Goal: Task Accomplishment & Management: Use online tool/utility

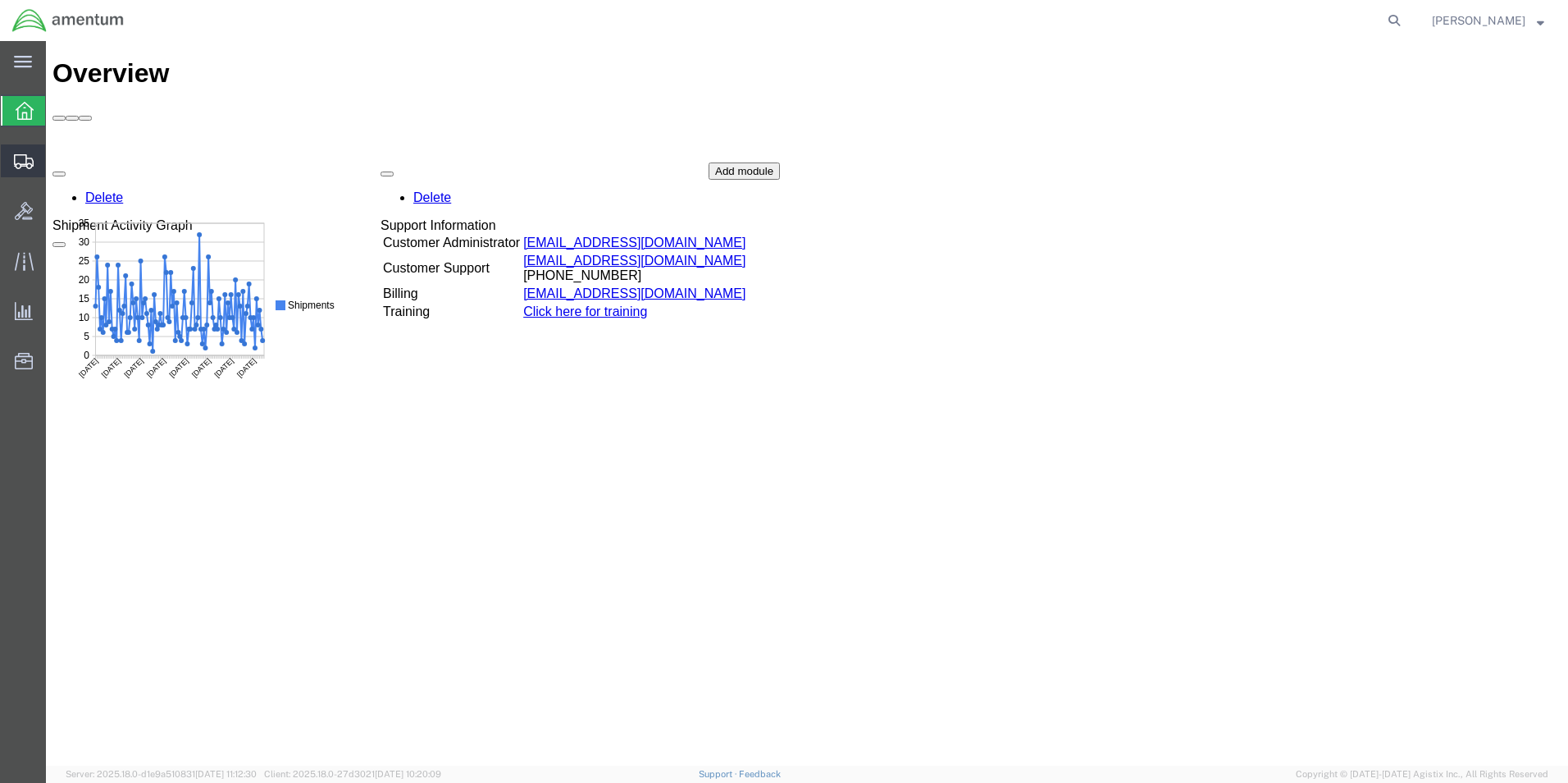
click at [31, 167] on icon at bounding box center [23, 161] width 20 height 14
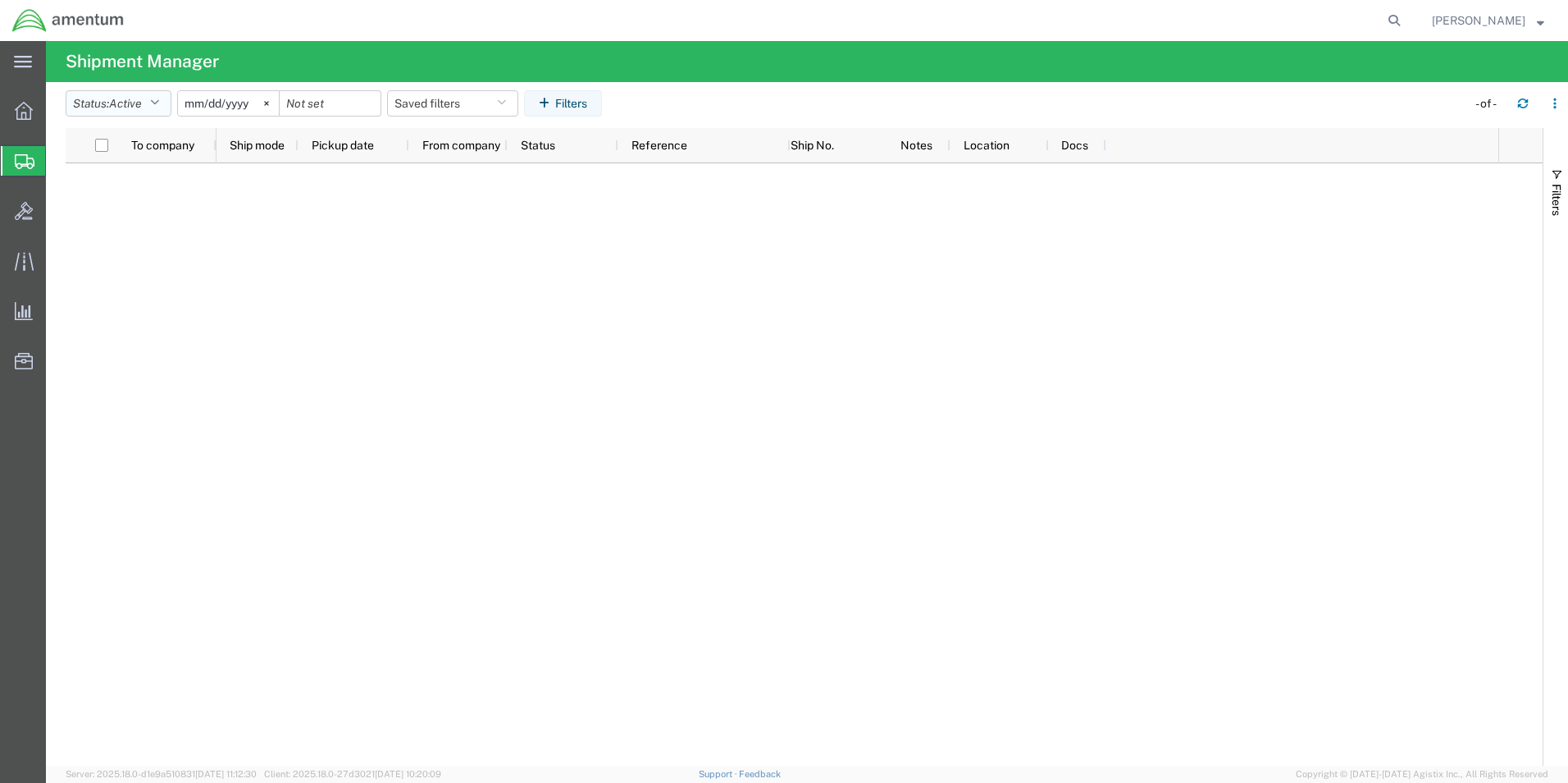
click at [159, 102] on icon "button" at bounding box center [155, 103] width 9 height 12
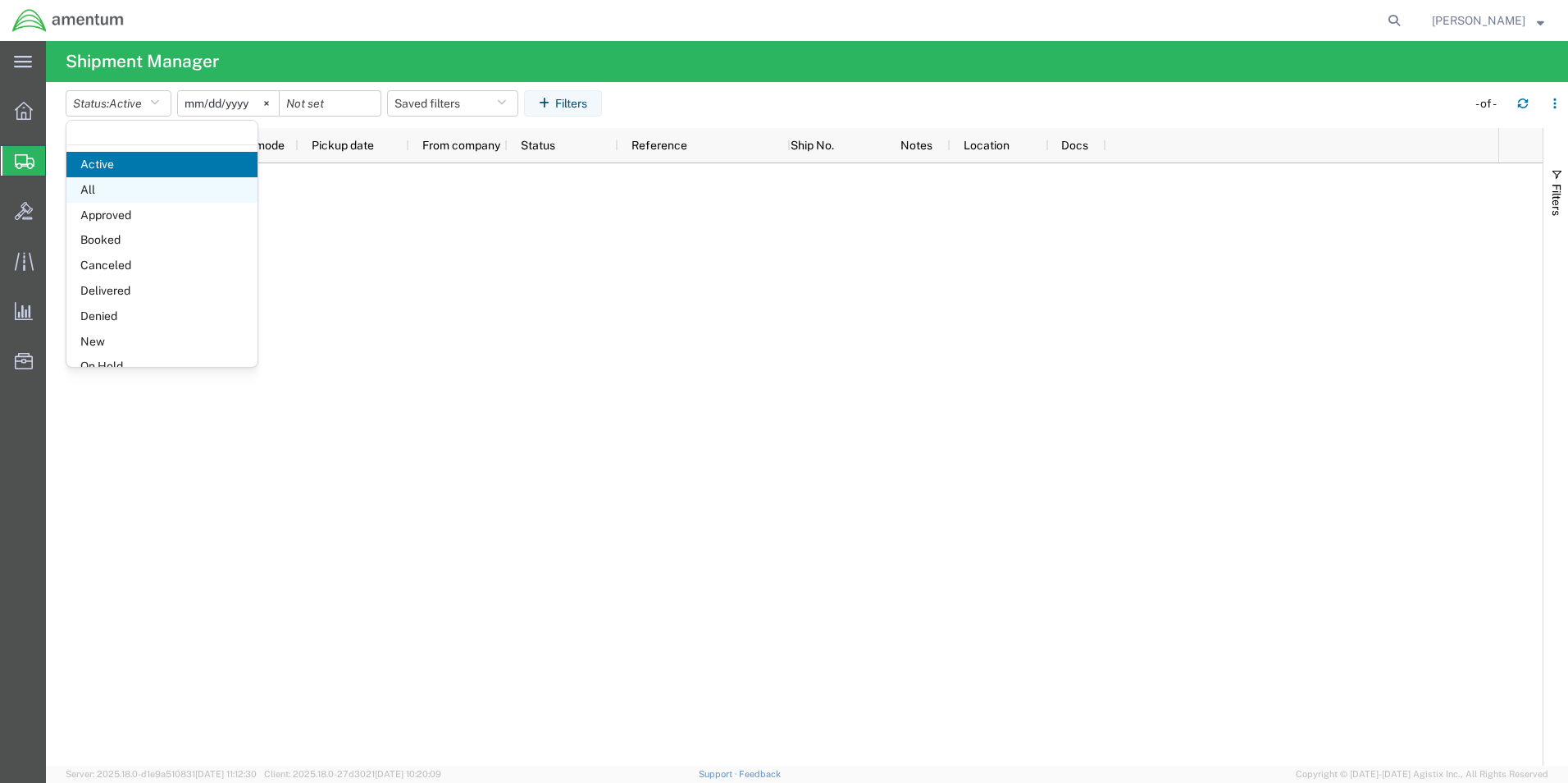
click at [188, 189] on span "All" at bounding box center [162, 190] width 191 height 25
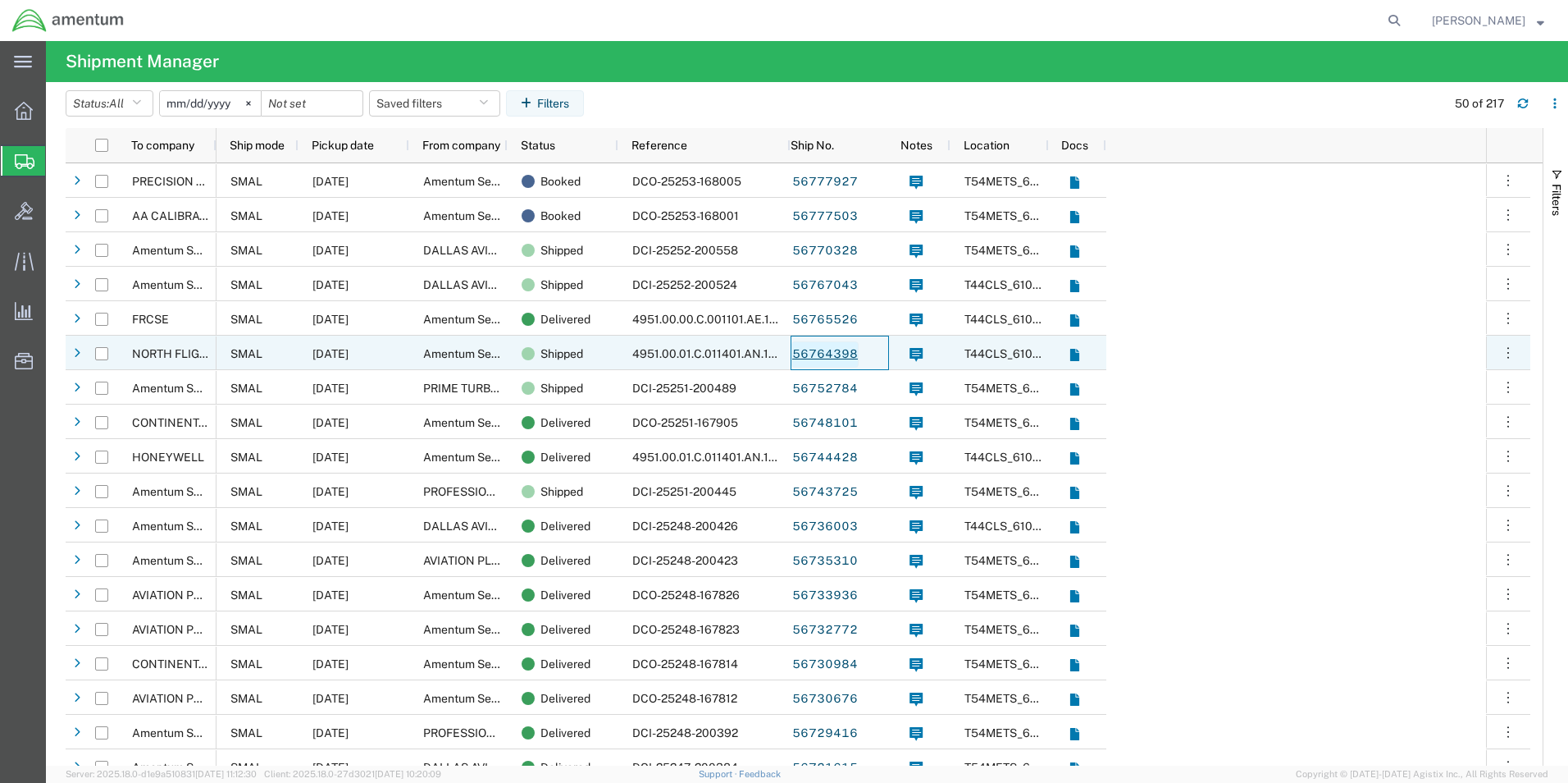
click at [820, 356] on link "56764398" at bounding box center [825, 354] width 67 height 26
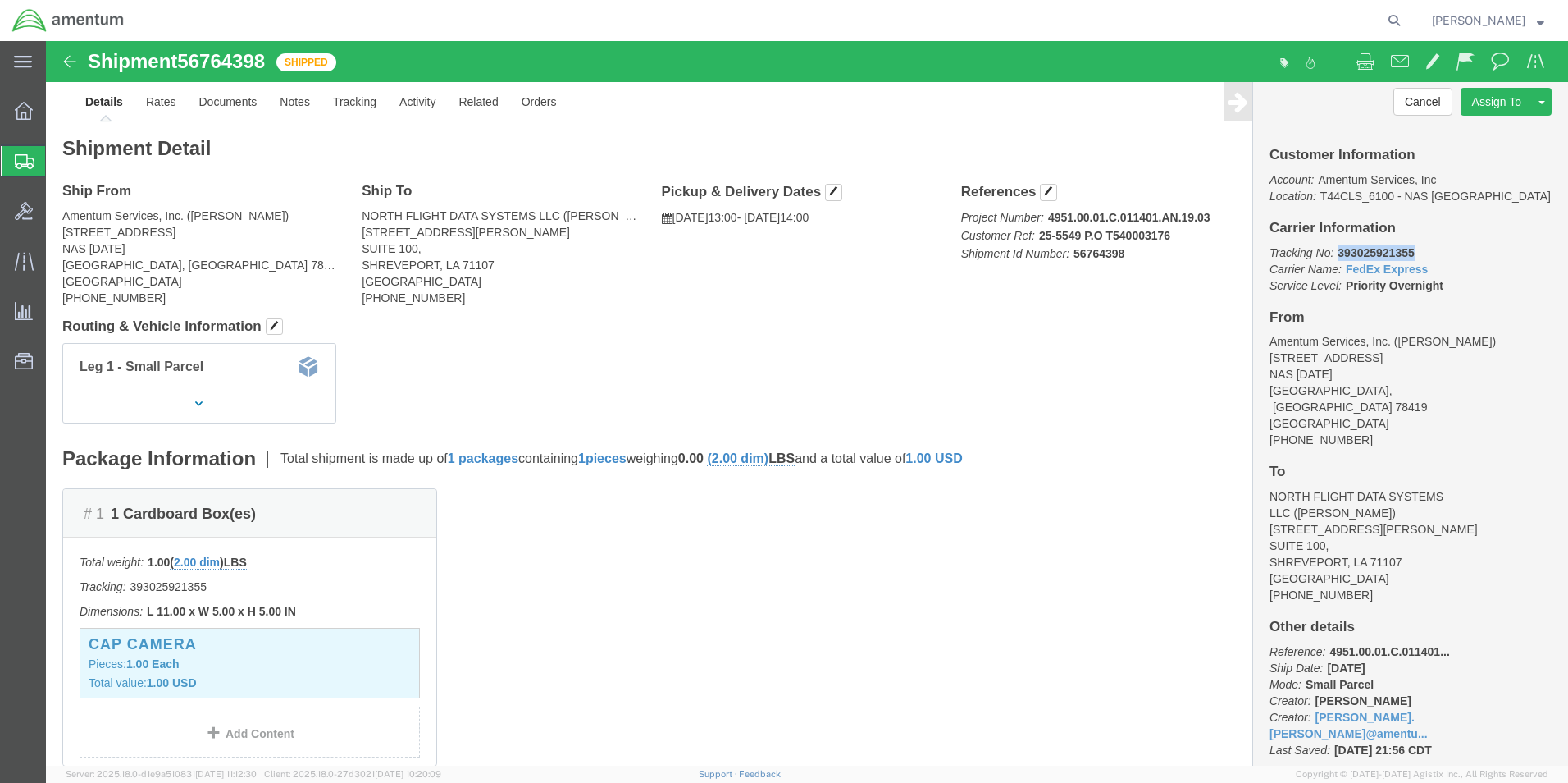
drag, startPoint x: 1348, startPoint y: 212, endPoint x: 1277, endPoint y: 209, distance: 71.1
click p "Tracking No: 393025921355 Carrier Name: FedEx Express FedEx Express Service Lev…"
drag, startPoint x: 1277, startPoint y: 209, endPoint x: 1294, endPoint y: 208, distance: 17.0
click img
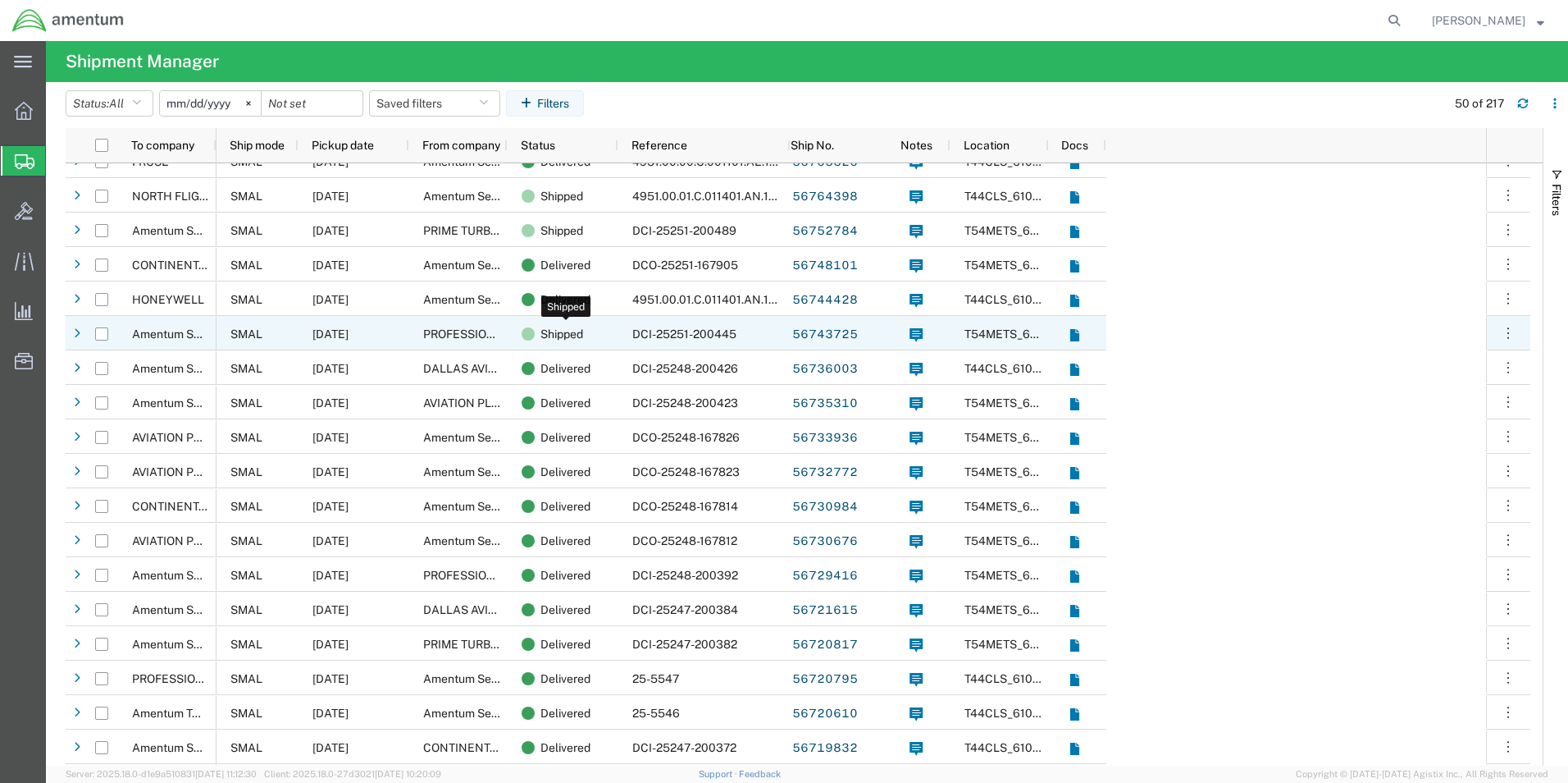
scroll to position [164, 0]
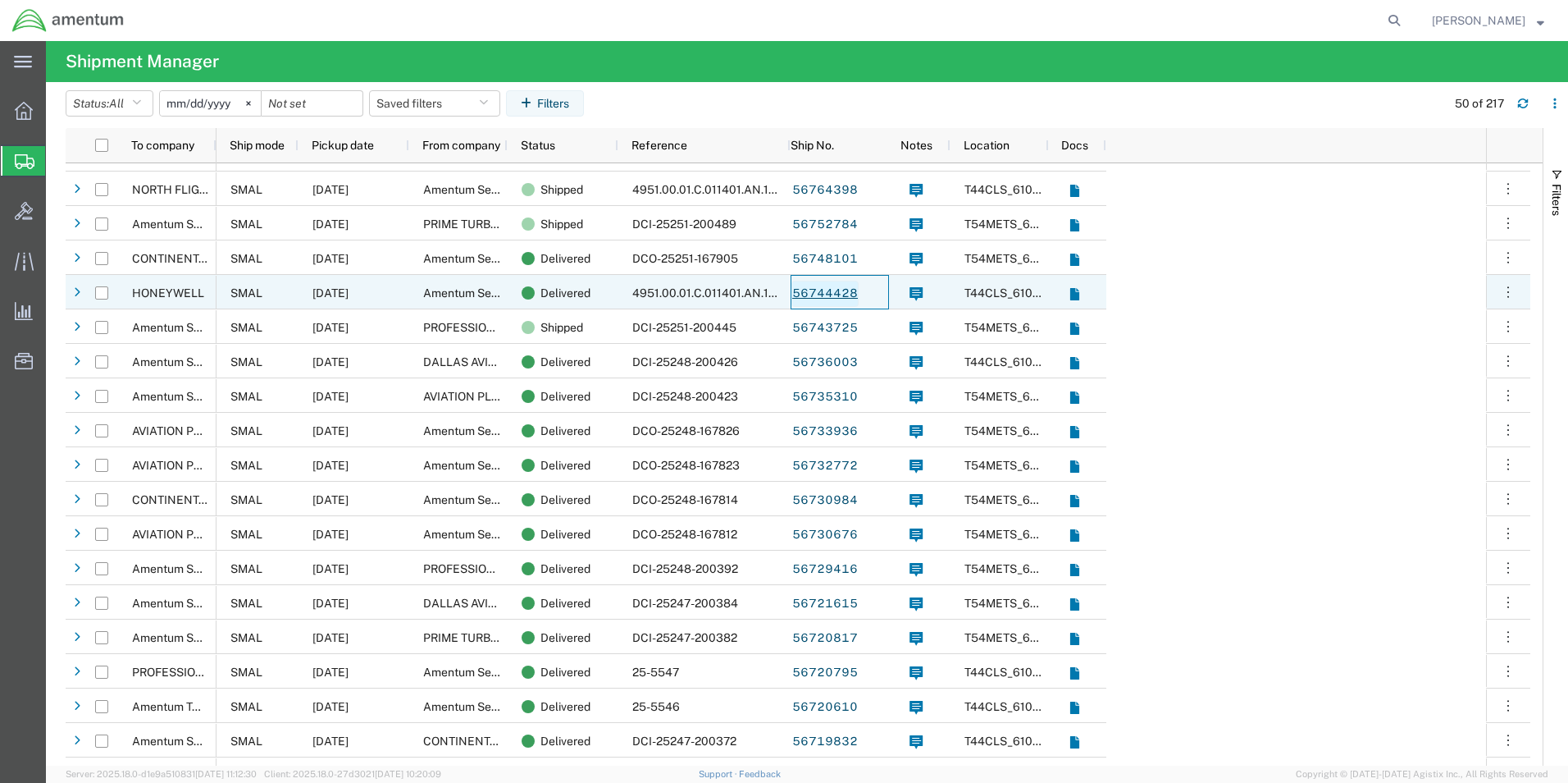
click at [820, 294] on link "56744428" at bounding box center [825, 293] width 67 height 26
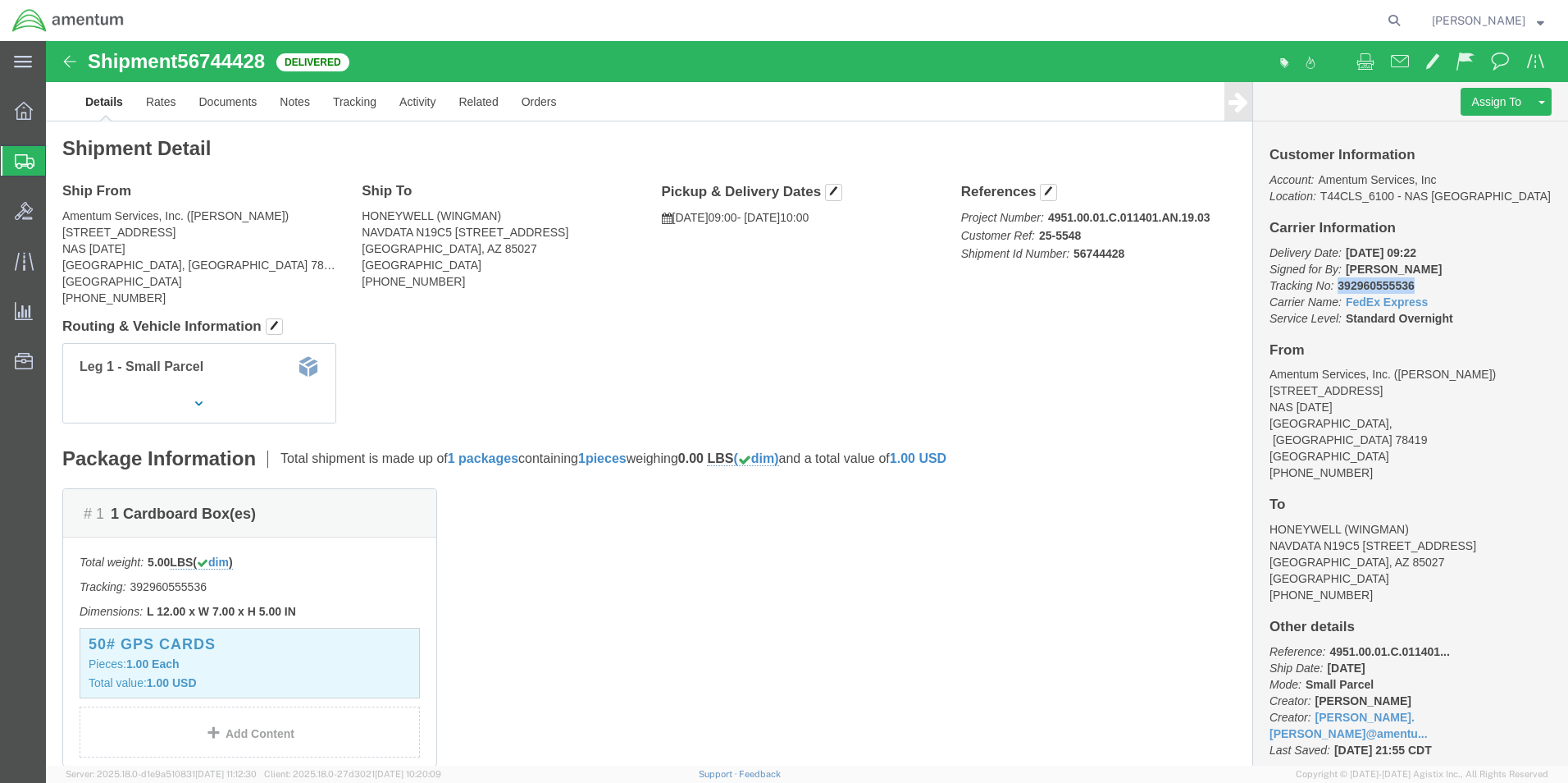
drag, startPoint x: 1286, startPoint y: 245, endPoint x: 1359, endPoint y: 244, distance: 73.0
click p "Delivery Date: [DATE] 09:22 Signed for By: [PERSON_NAME] Tracking No: 392960555…"
drag, startPoint x: 1359, startPoint y: 244, endPoint x: 1316, endPoint y: 244, distance: 43.0
click div "Shipment 56744428 Delivered"
drag, startPoint x: 28, startPoint y: 10, endPoint x: 676, endPoint y: 294, distance: 707.5
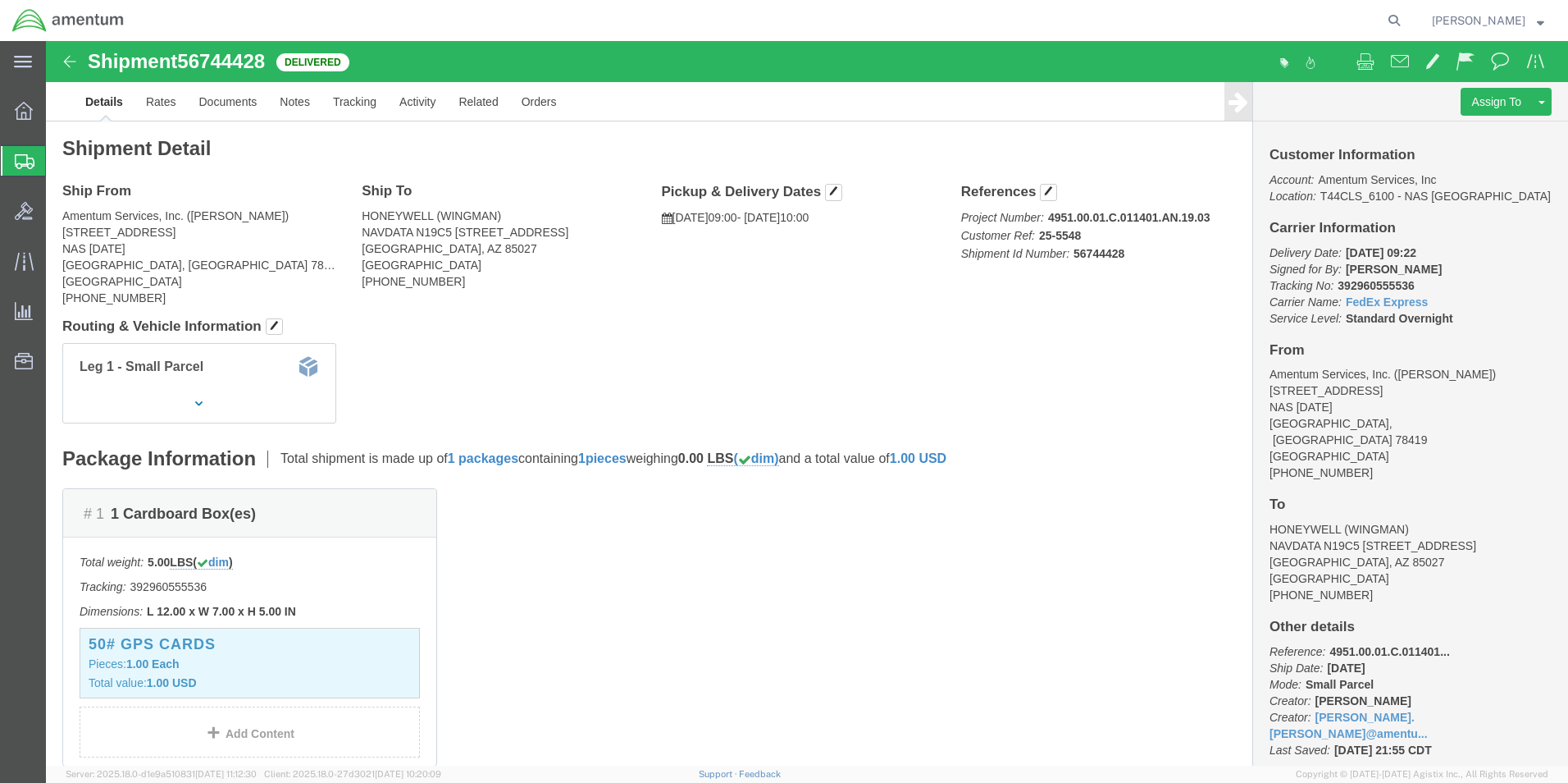
click div "Shipment Detail Ship From Amentum Services, Inc. ([PERSON_NAME]) [STREET_ADDRES…"
click at [13, 158] on div at bounding box center [23, 160] width 46 height 30
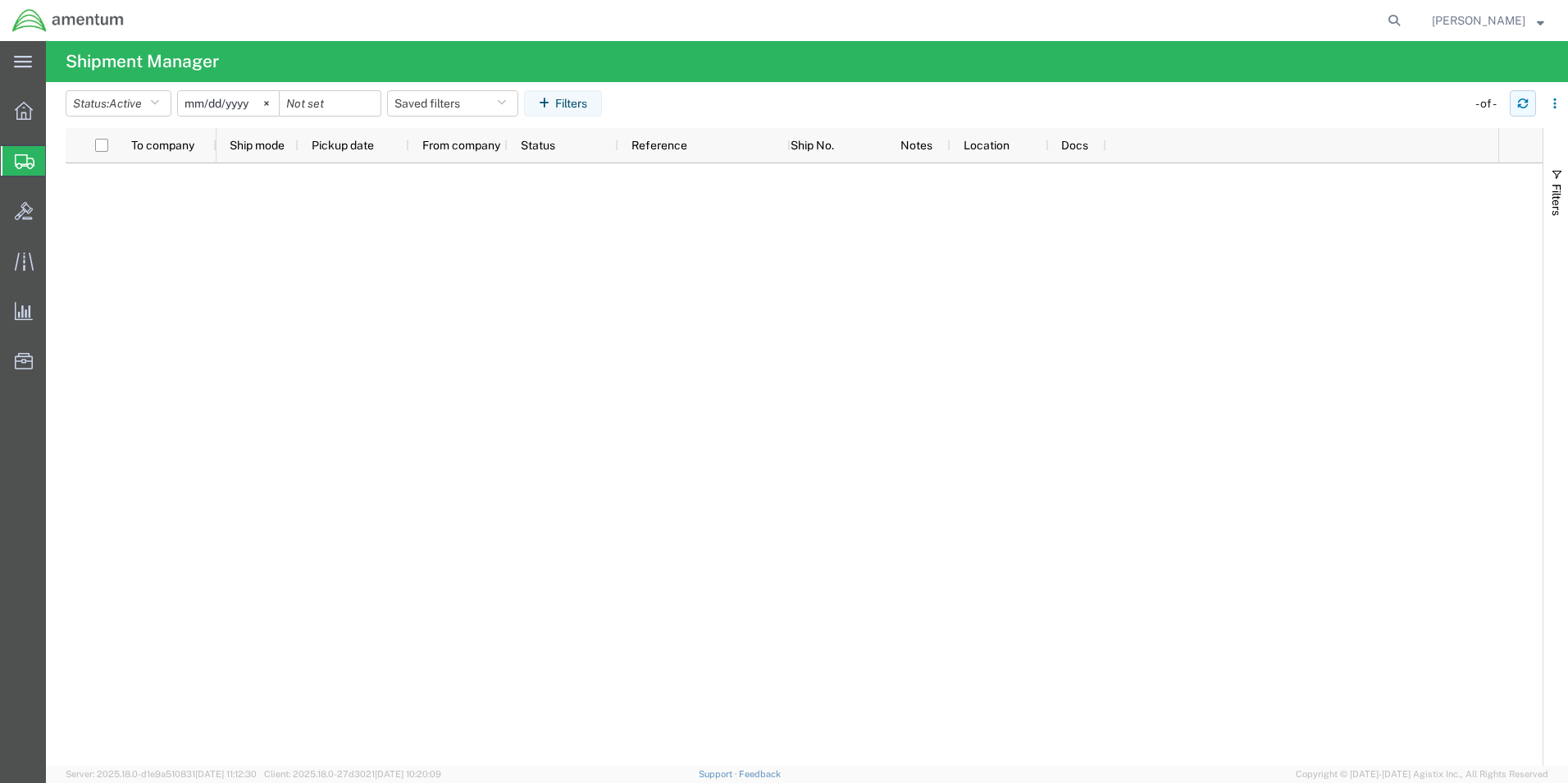
click at [1521, 104] on icon "button" at bounding box center [1522, 106] width 10 height 4
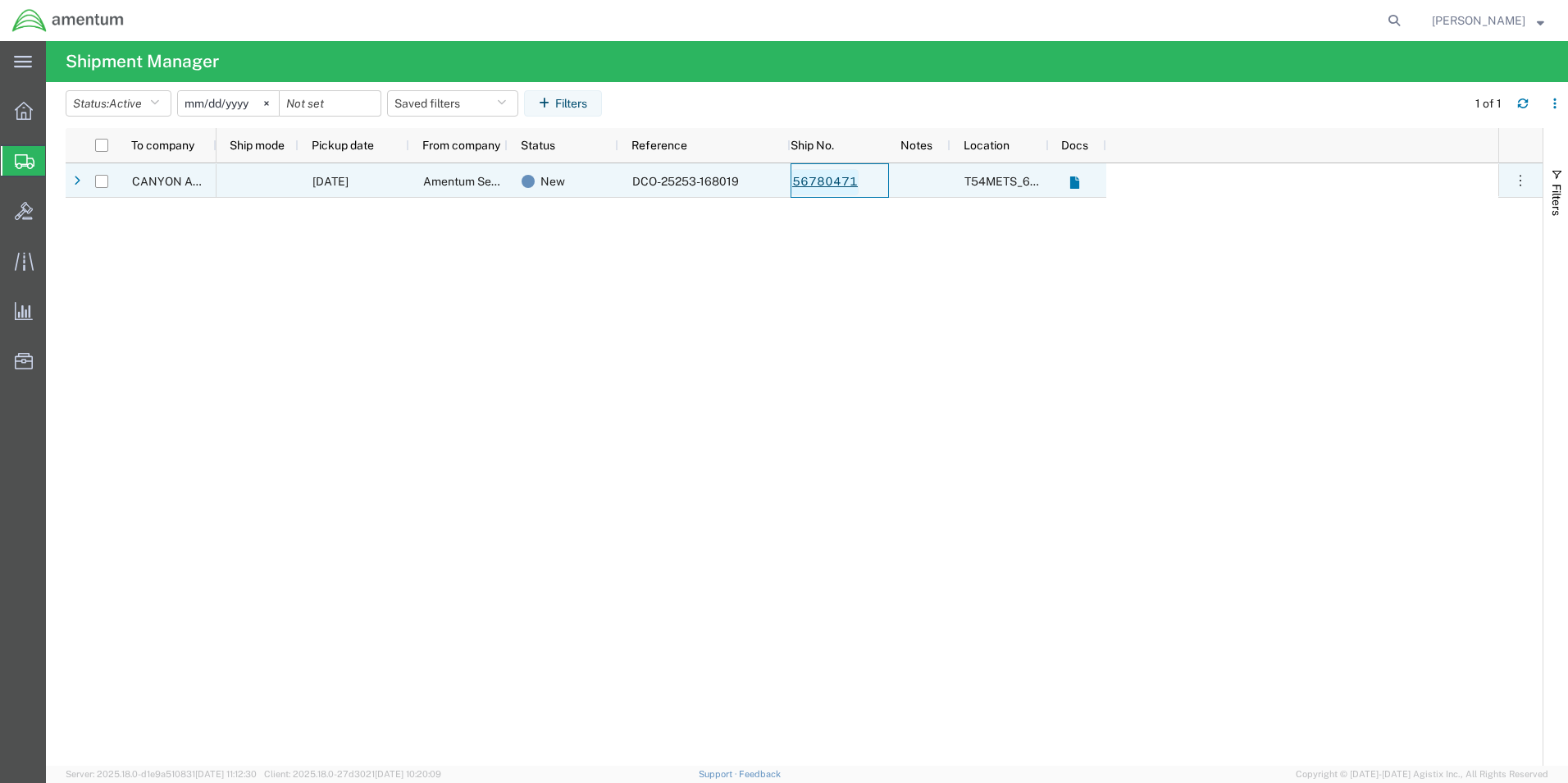
click at [805, 184] on link "56780471" at bounding box center [825, 182] width 67 height 26
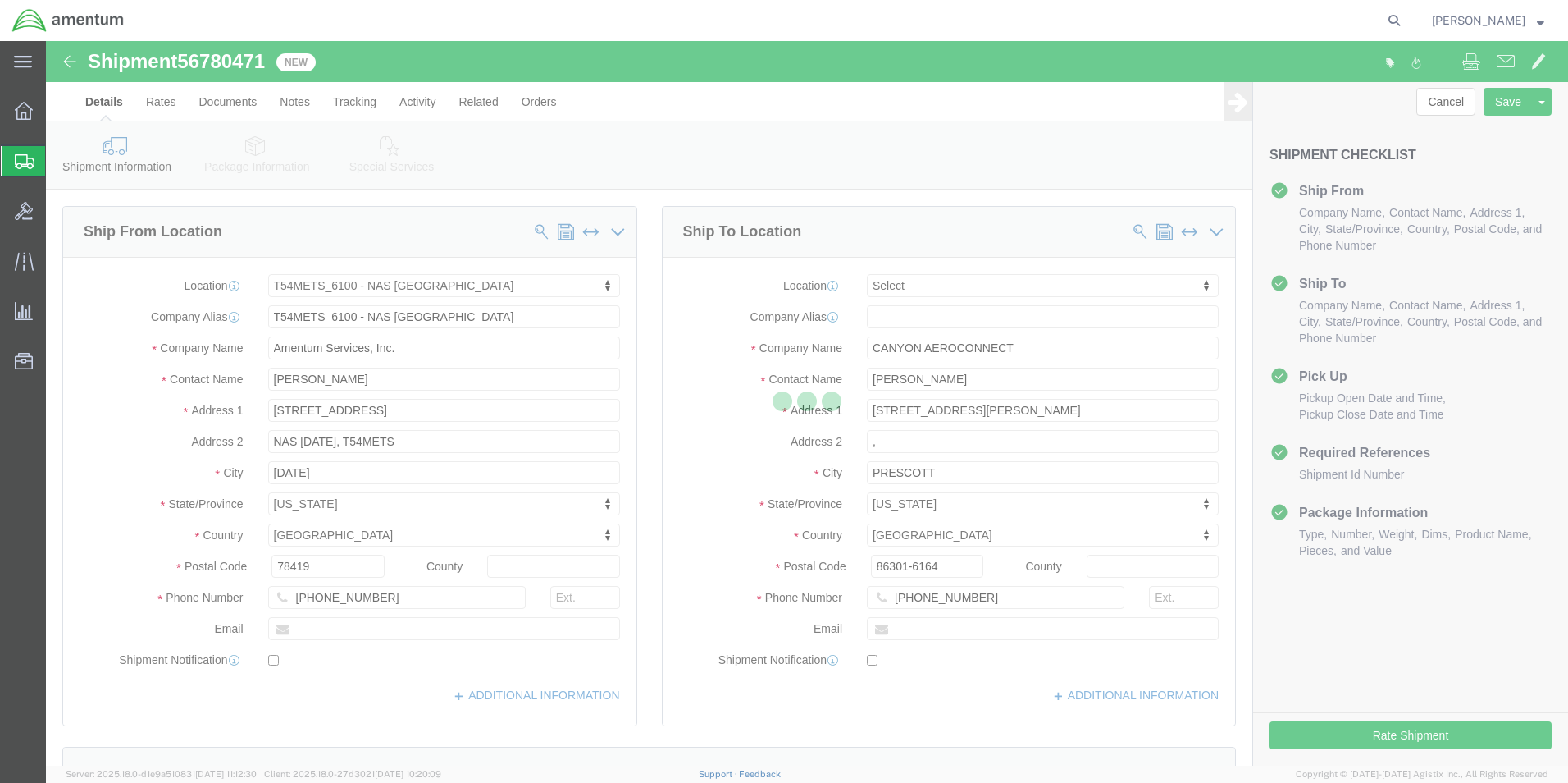
select select "67191"
select select
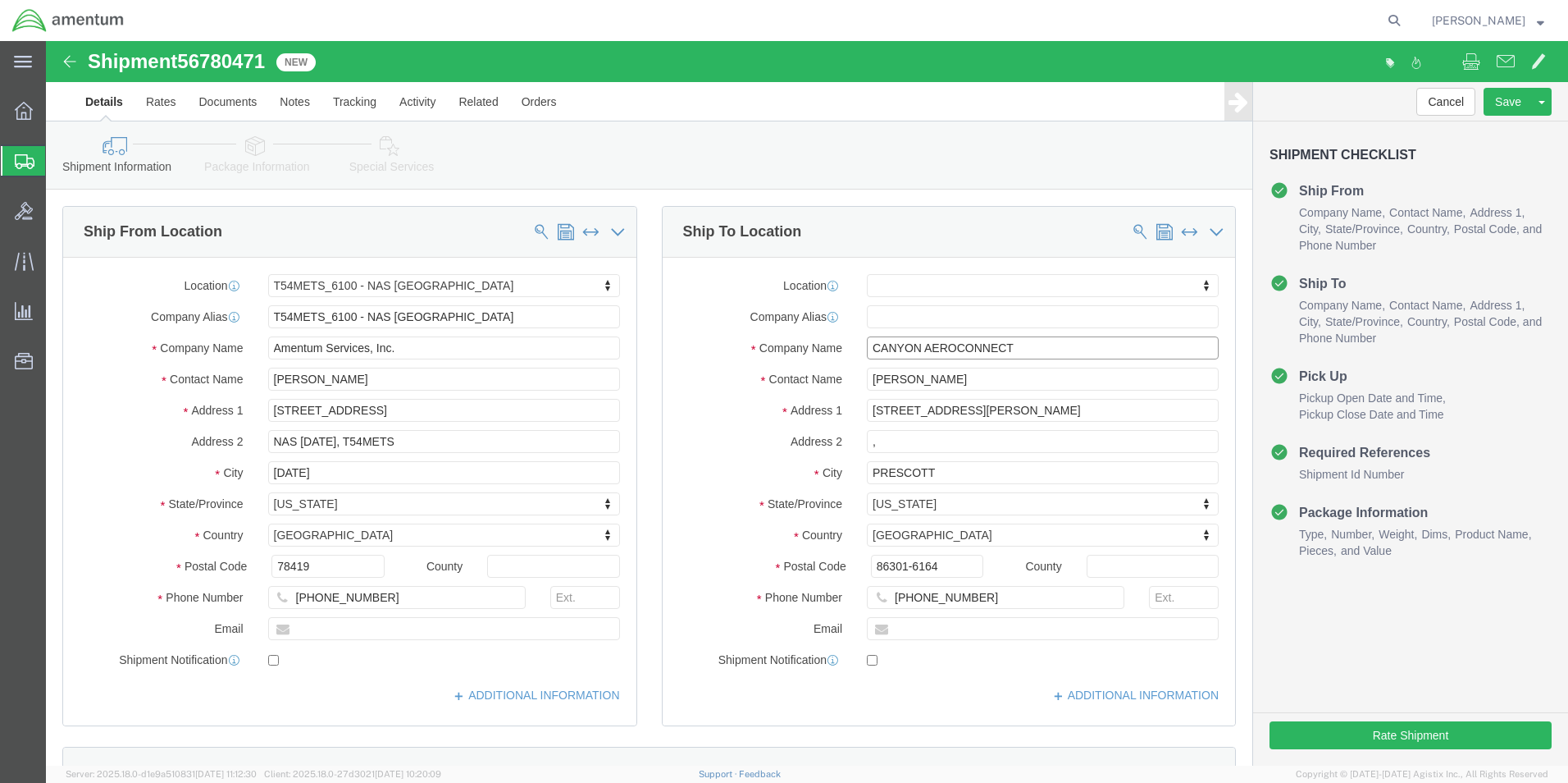
click input "CANYON AEROCONNECT"
type input "C"
type input "AFTER"
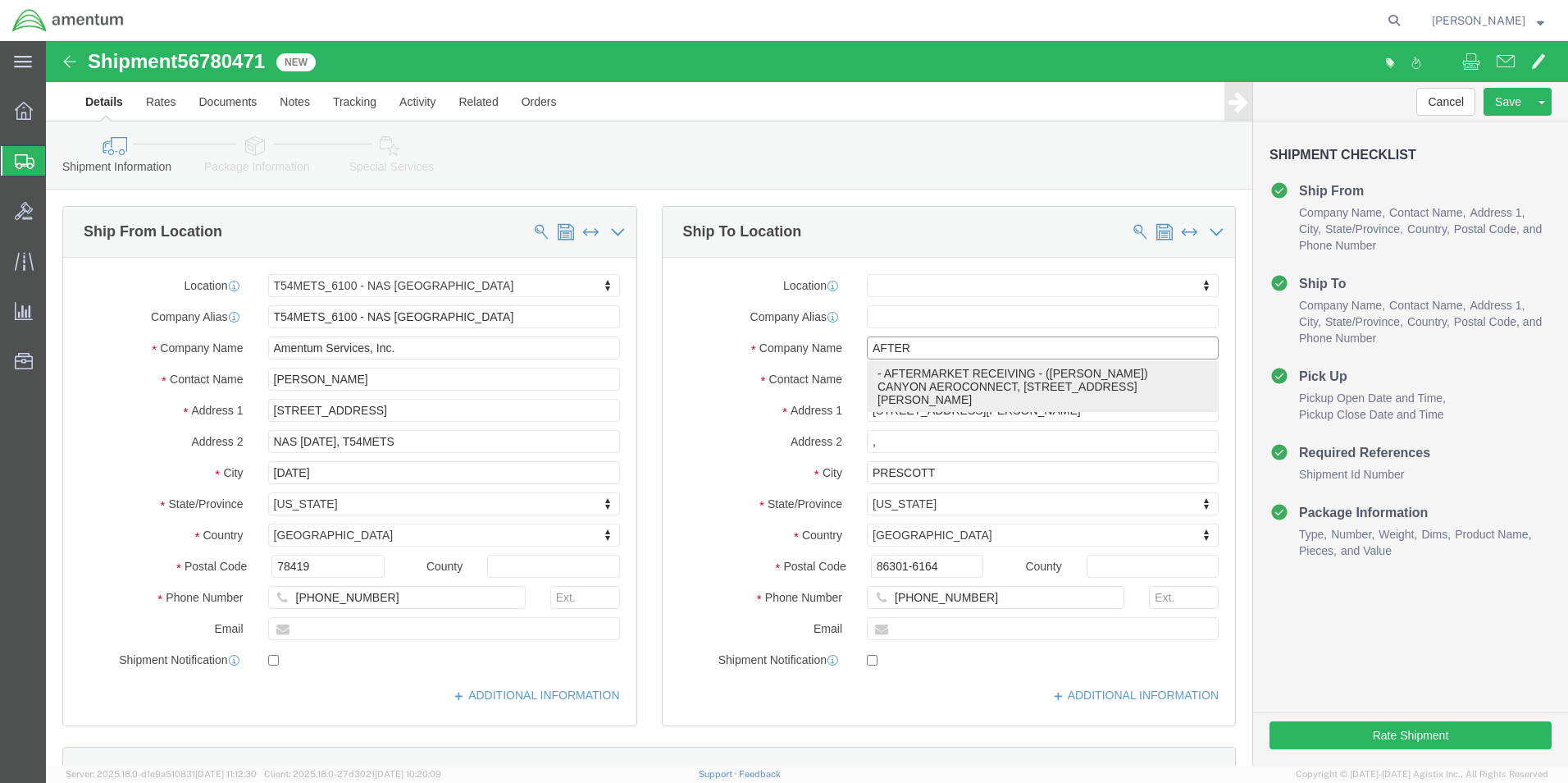
click p "- AFTERMARKET RECEIVING - ([PERSON_NAME]) CANYON AEROCONNECT, [STREET_ADDRESS][…"
select select "AZ"
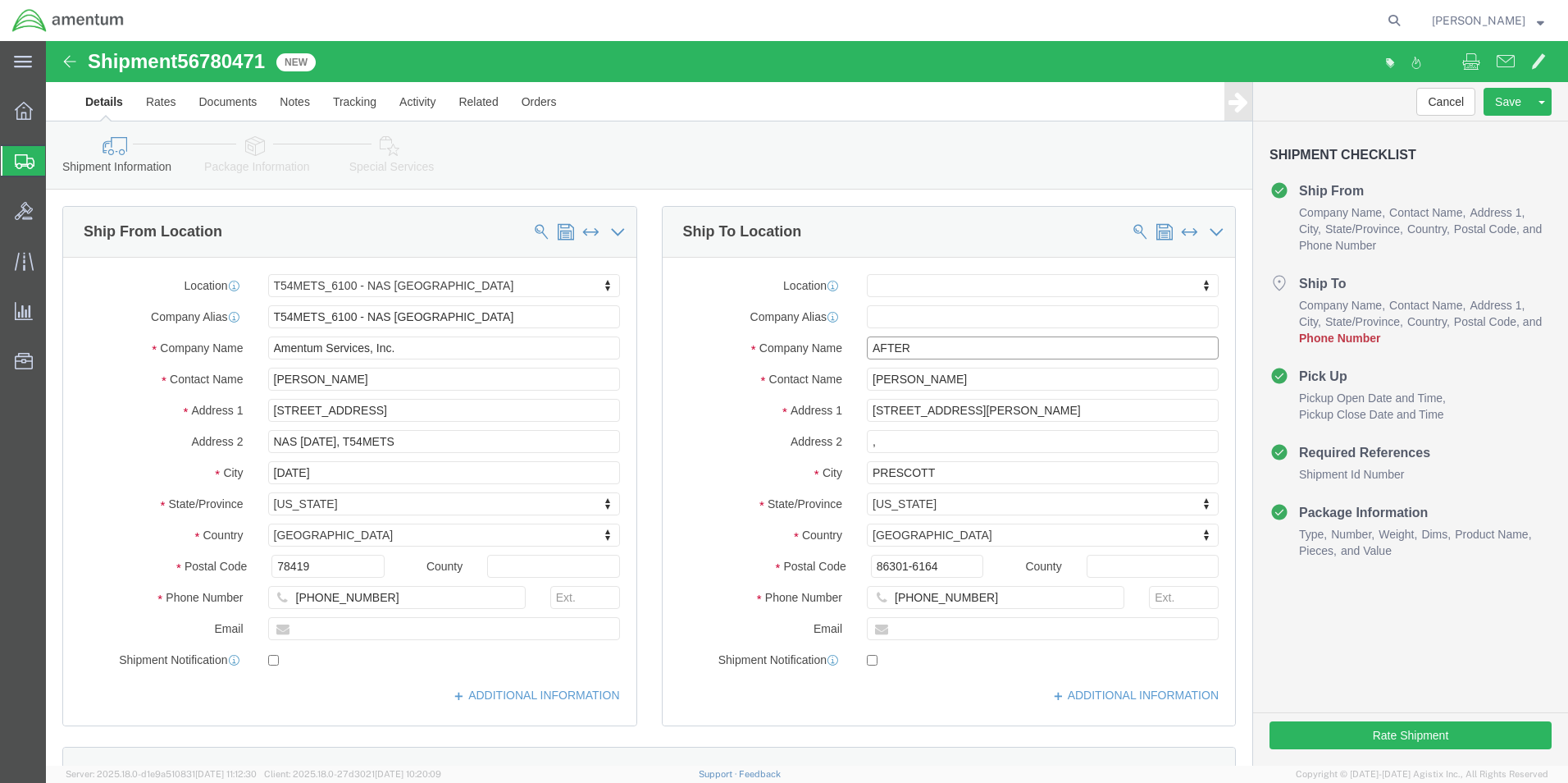
type input "AFTERMARKET RECEIVING"
click div "Shipment Information Package Information Special Services"
click input "[PHONE_NUMBER]"
type input "[PHONE_NUMBER]"
click div "Shipment Checklist Ship From Company Name Contact Name Address 1 City State/Pro…"
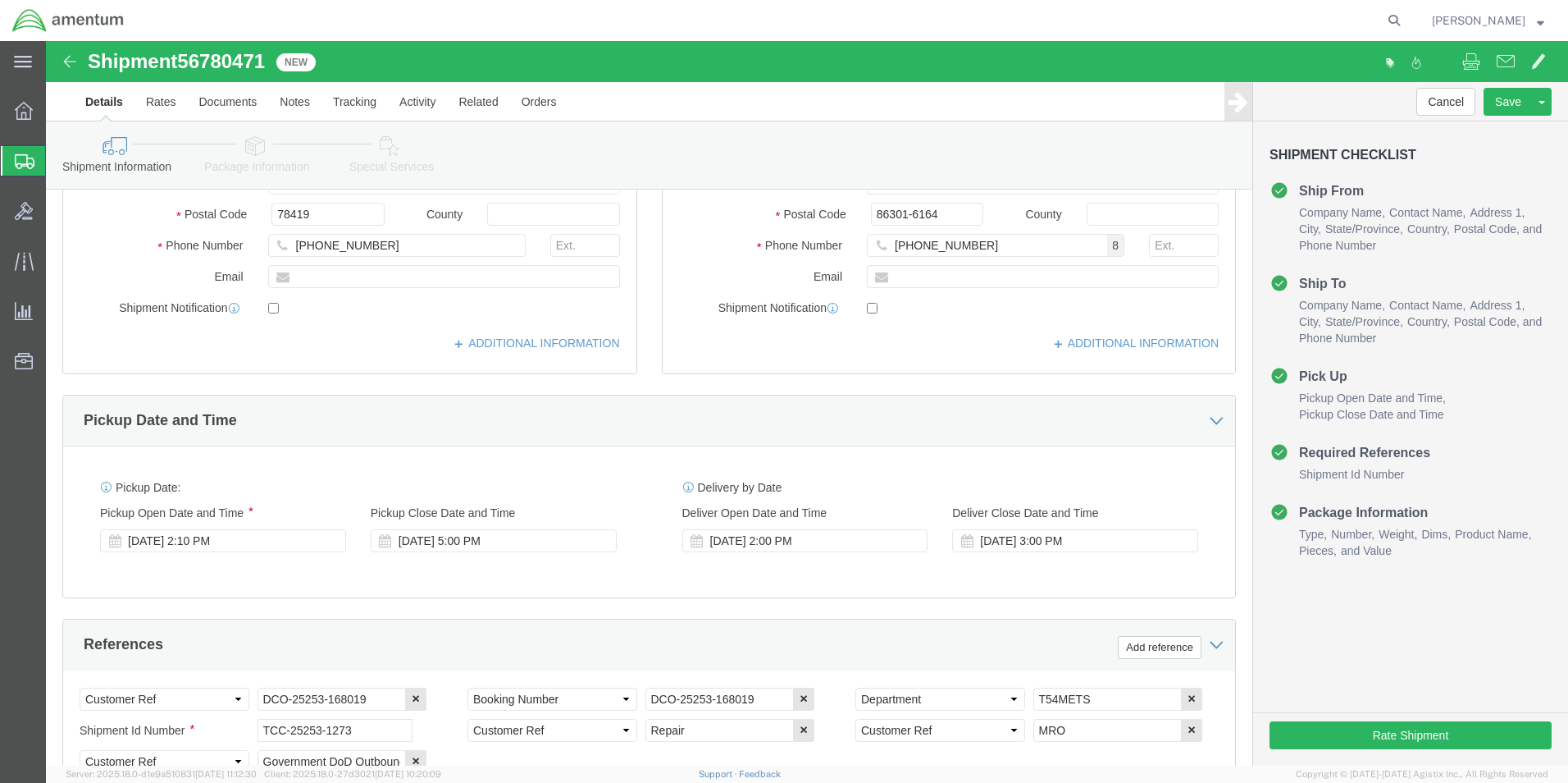
scroll to position [410, 0]
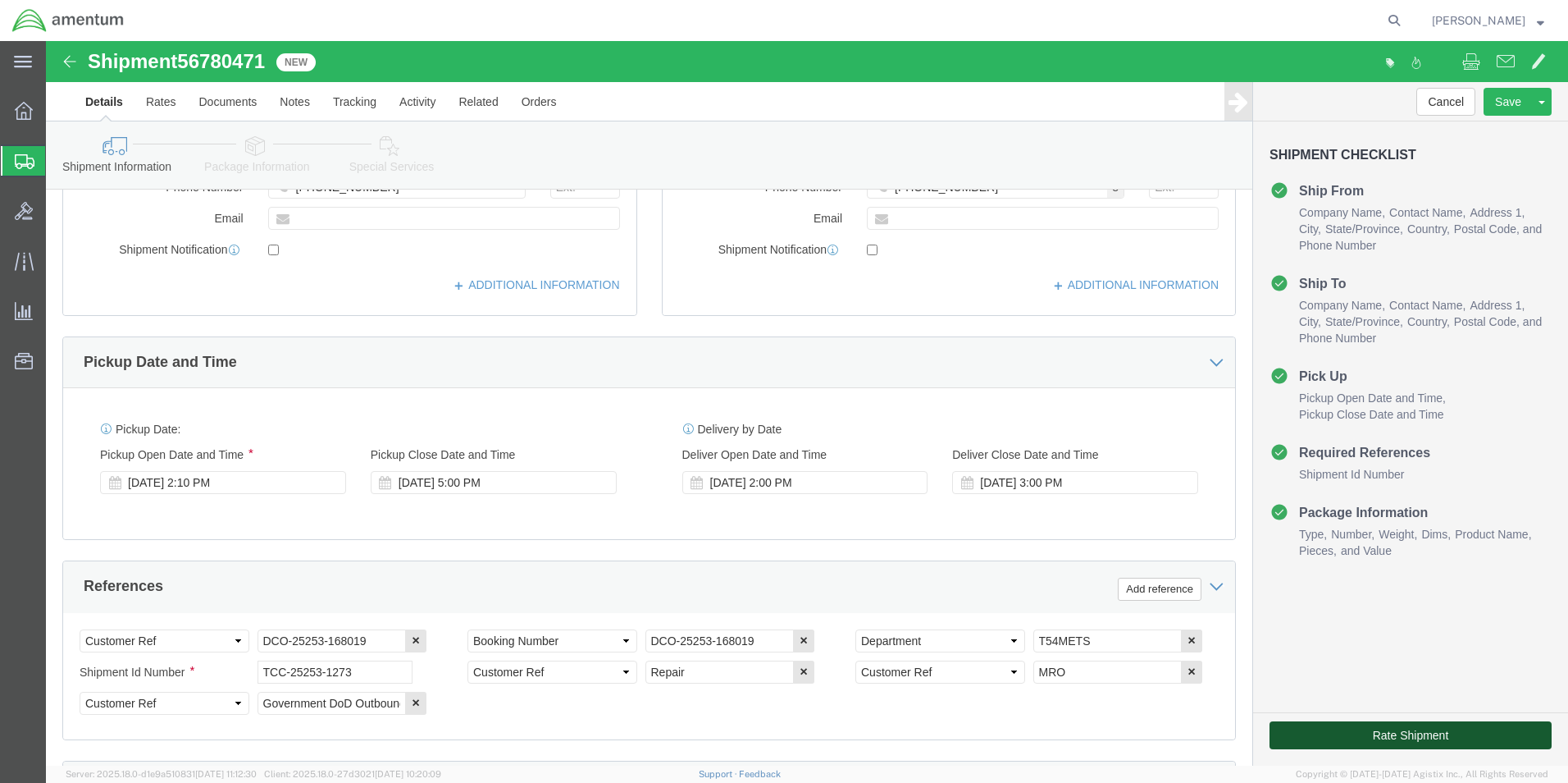
click button "Rate Shipment"
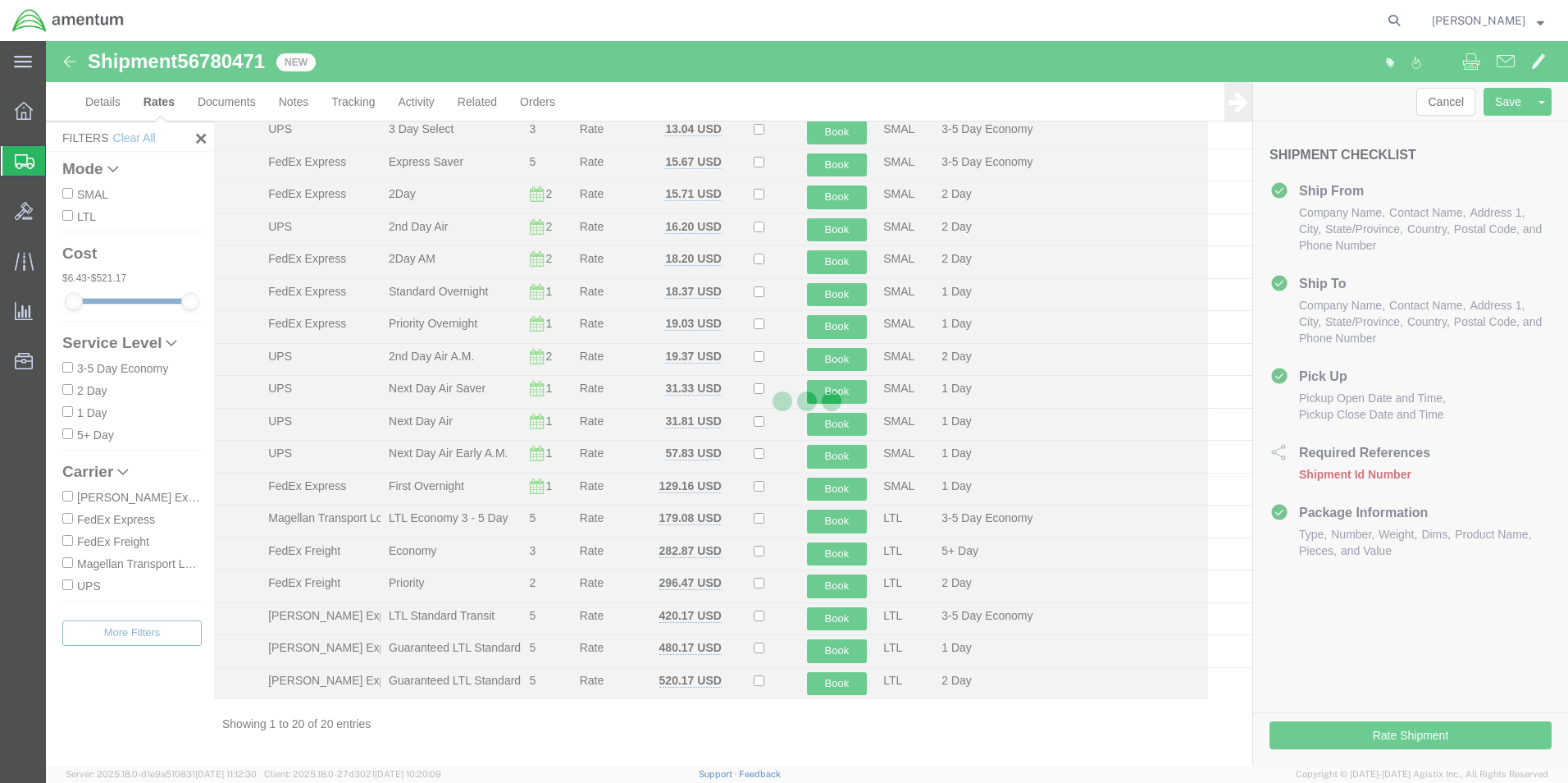
scroll to position [134, 0]
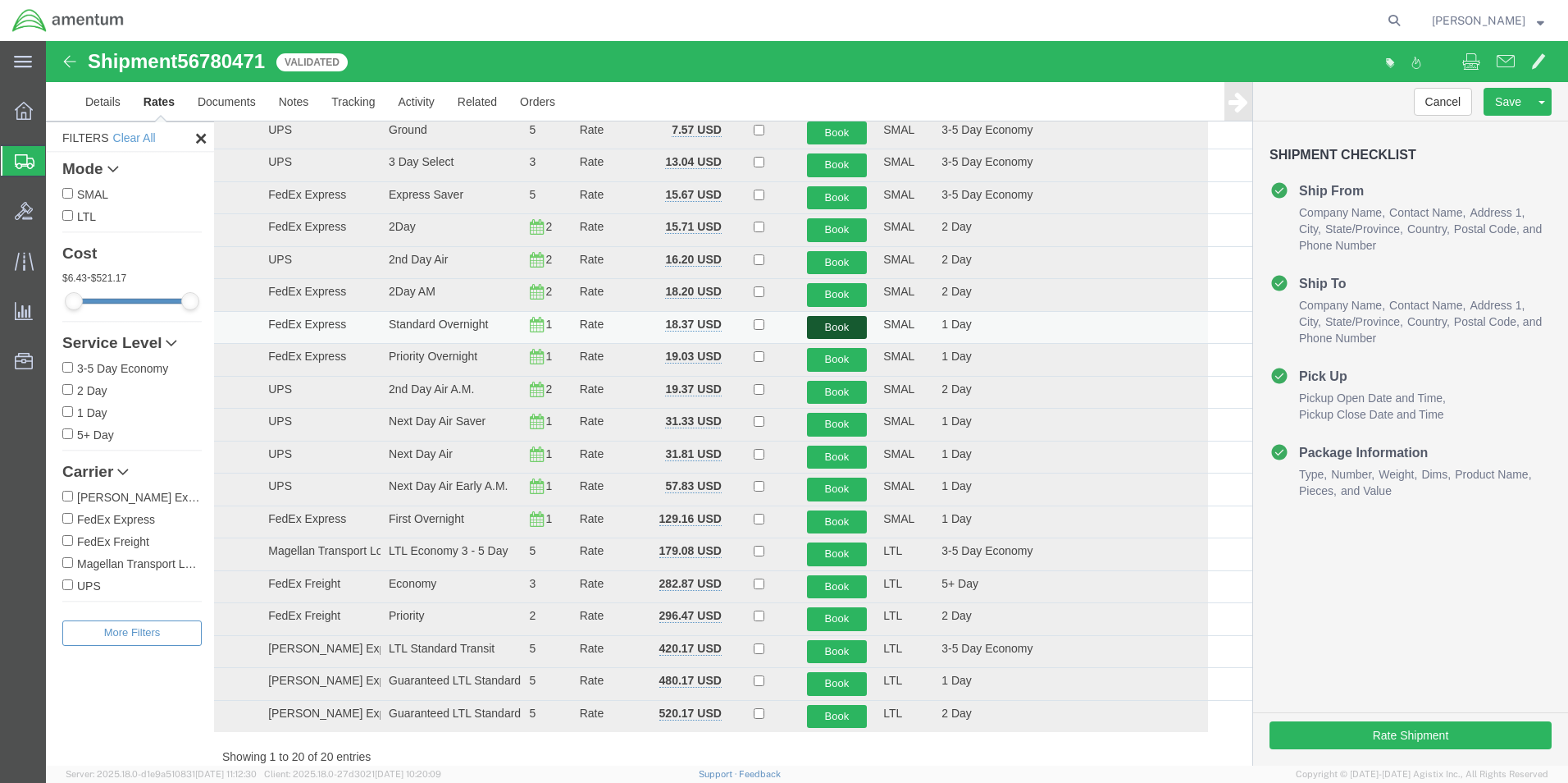
click at [826, 329] on button "Book" at bounding box center [837, 328] width 60 height 23
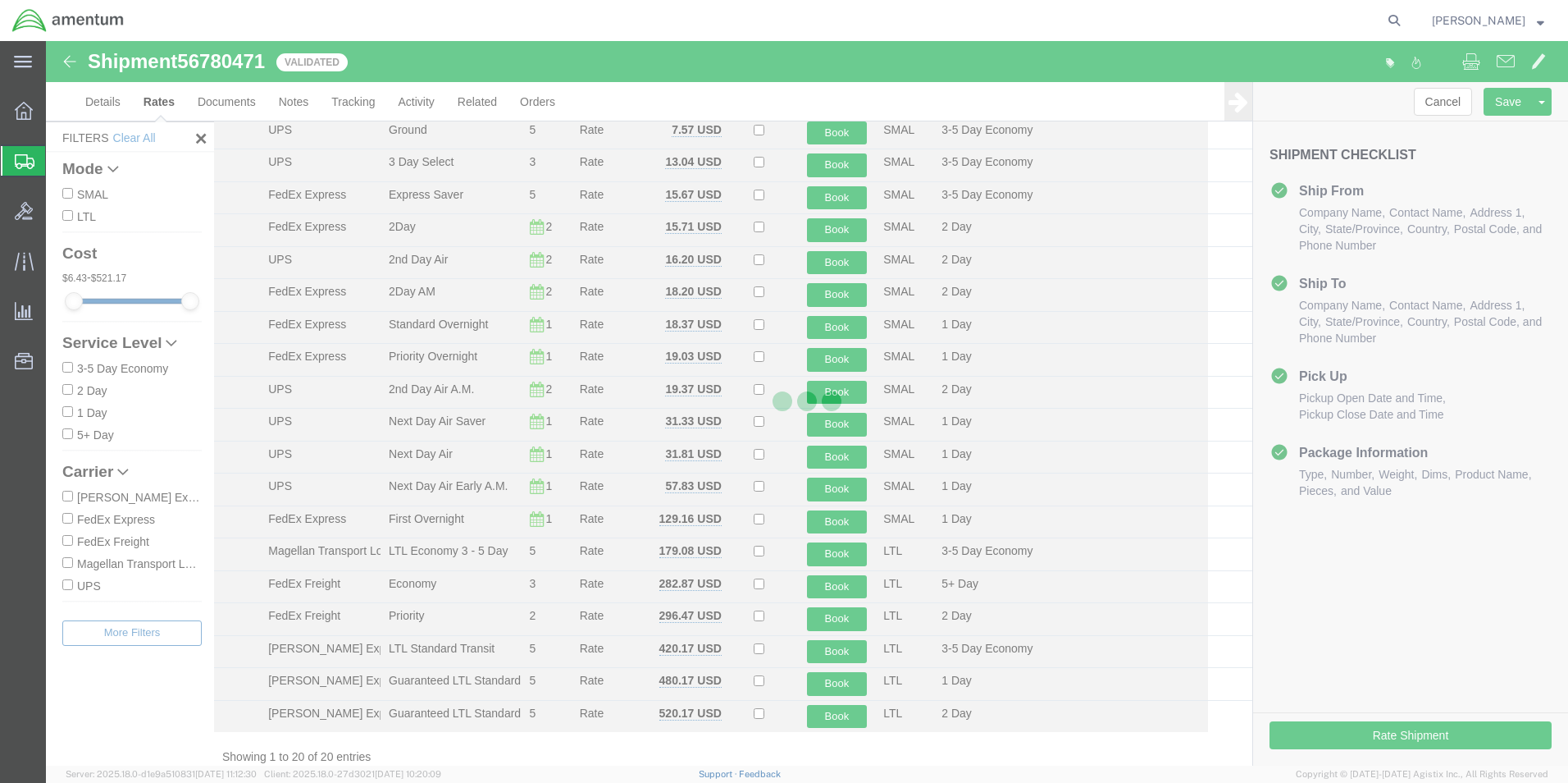
scroll to position [0, 0]
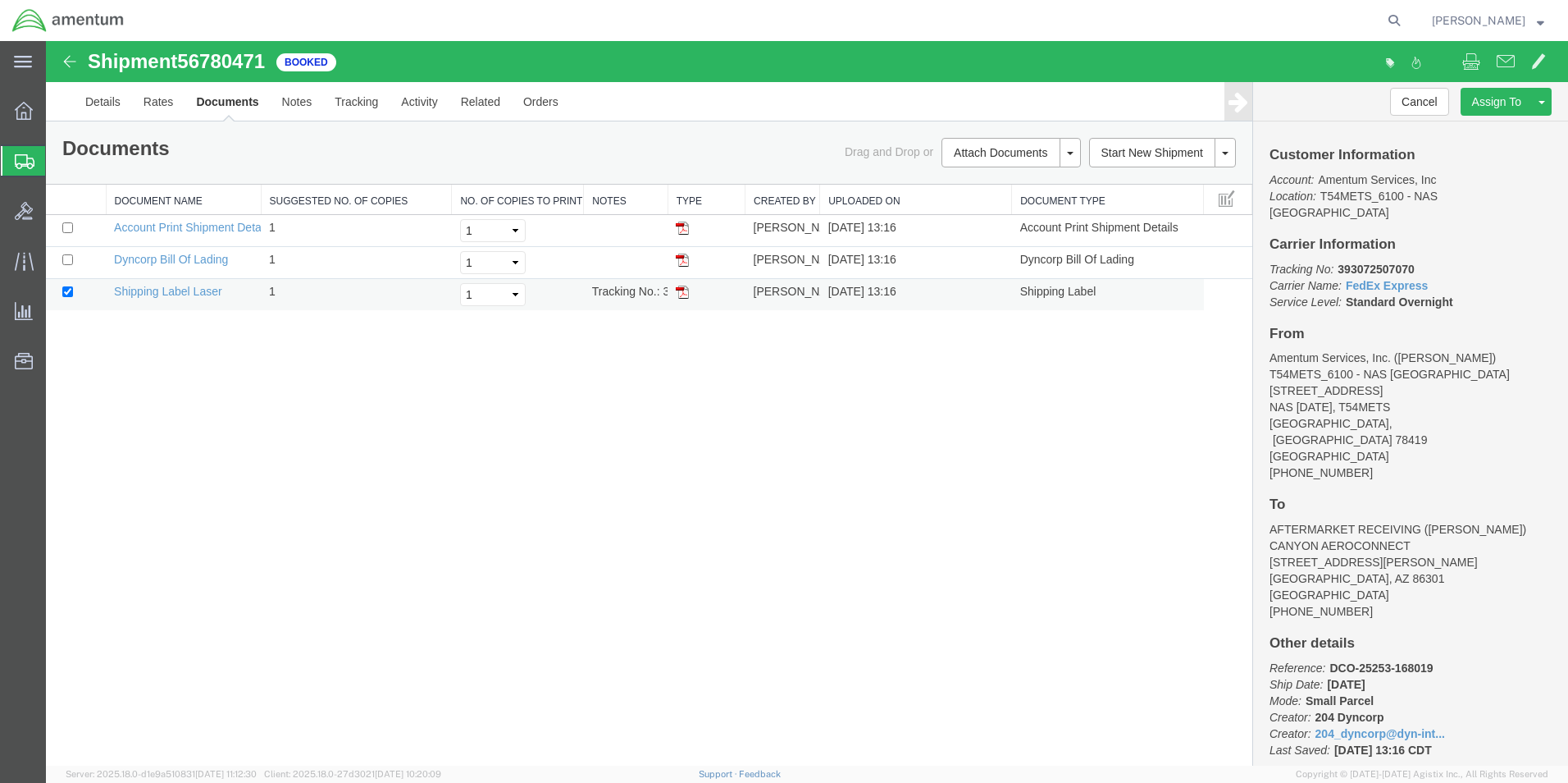
click at [681, 293] on img at bounding box center [682, 292] width 13 height 14
drag, startPoint x: 23, startPoint y: 162, endPoint x: 300, endPoint y: 2, distance: 319.9
click at [23, 162] on icon at bounding box center [24, 161] width 20 height 14
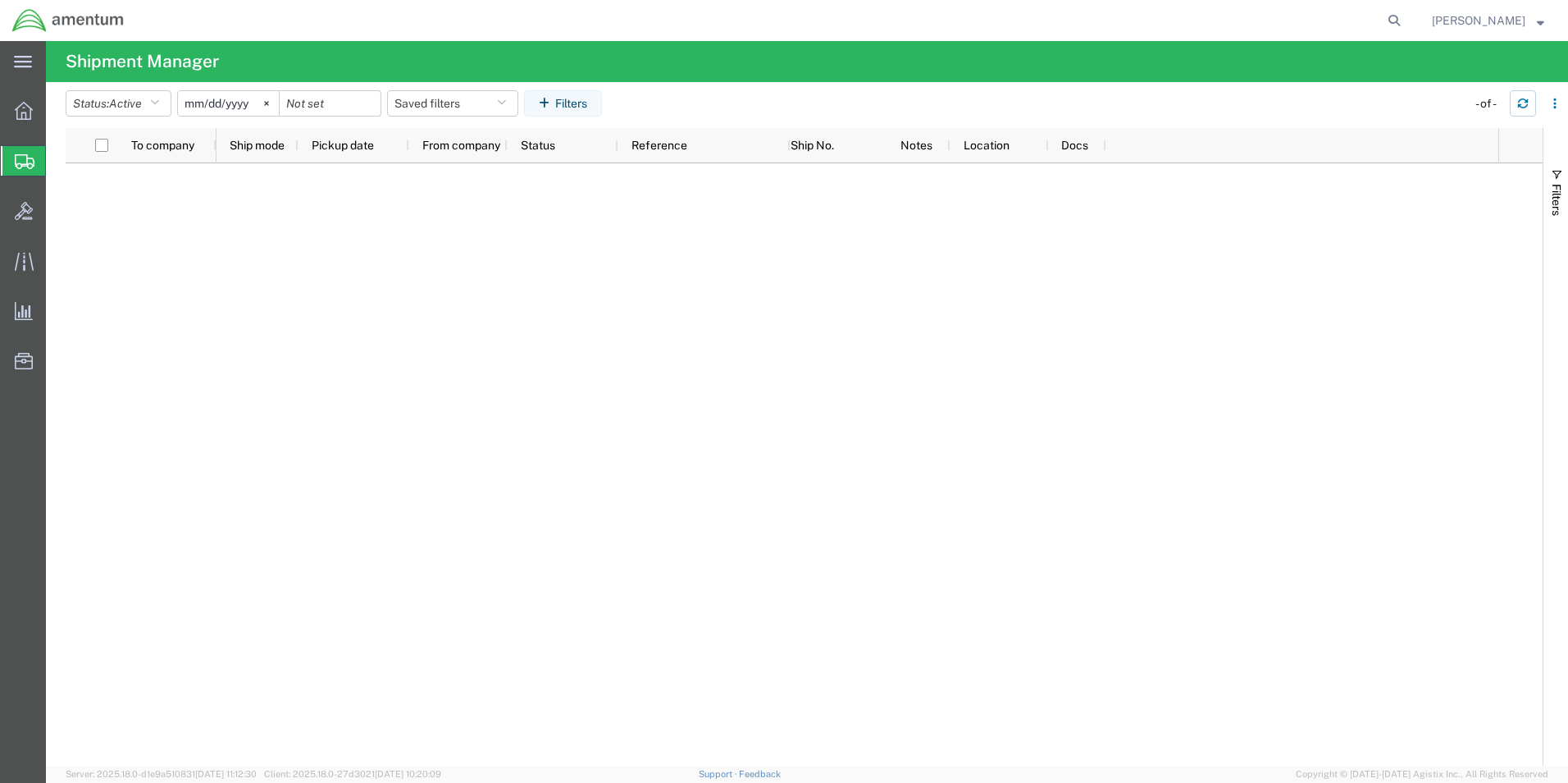
click at [1521, 104] on icon "button" at bounding box center [1522, 103] width 12 height 12
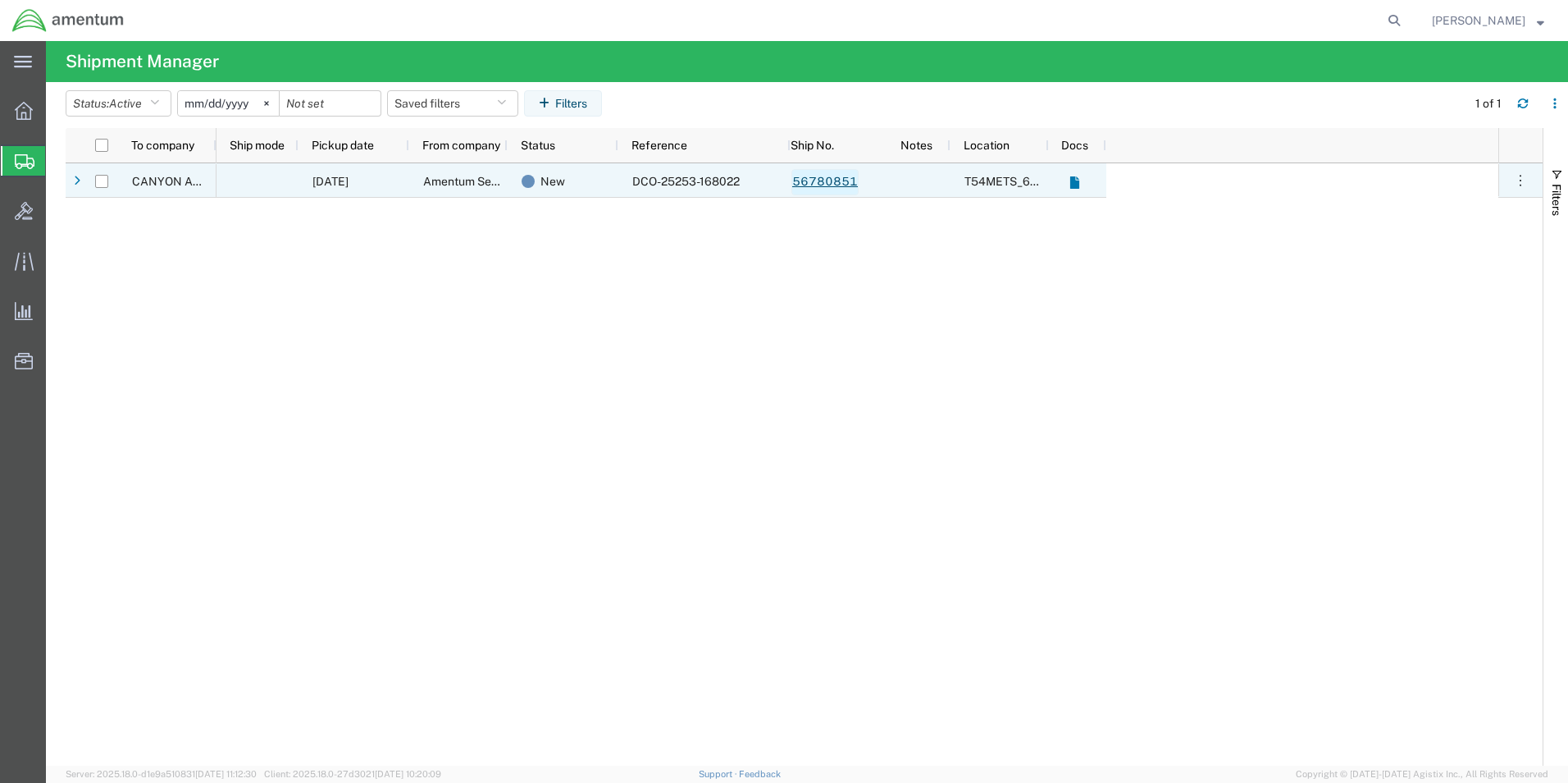
click at [840, 184] on link "56780851" at bounding box center [825, 182] width 67 height 26
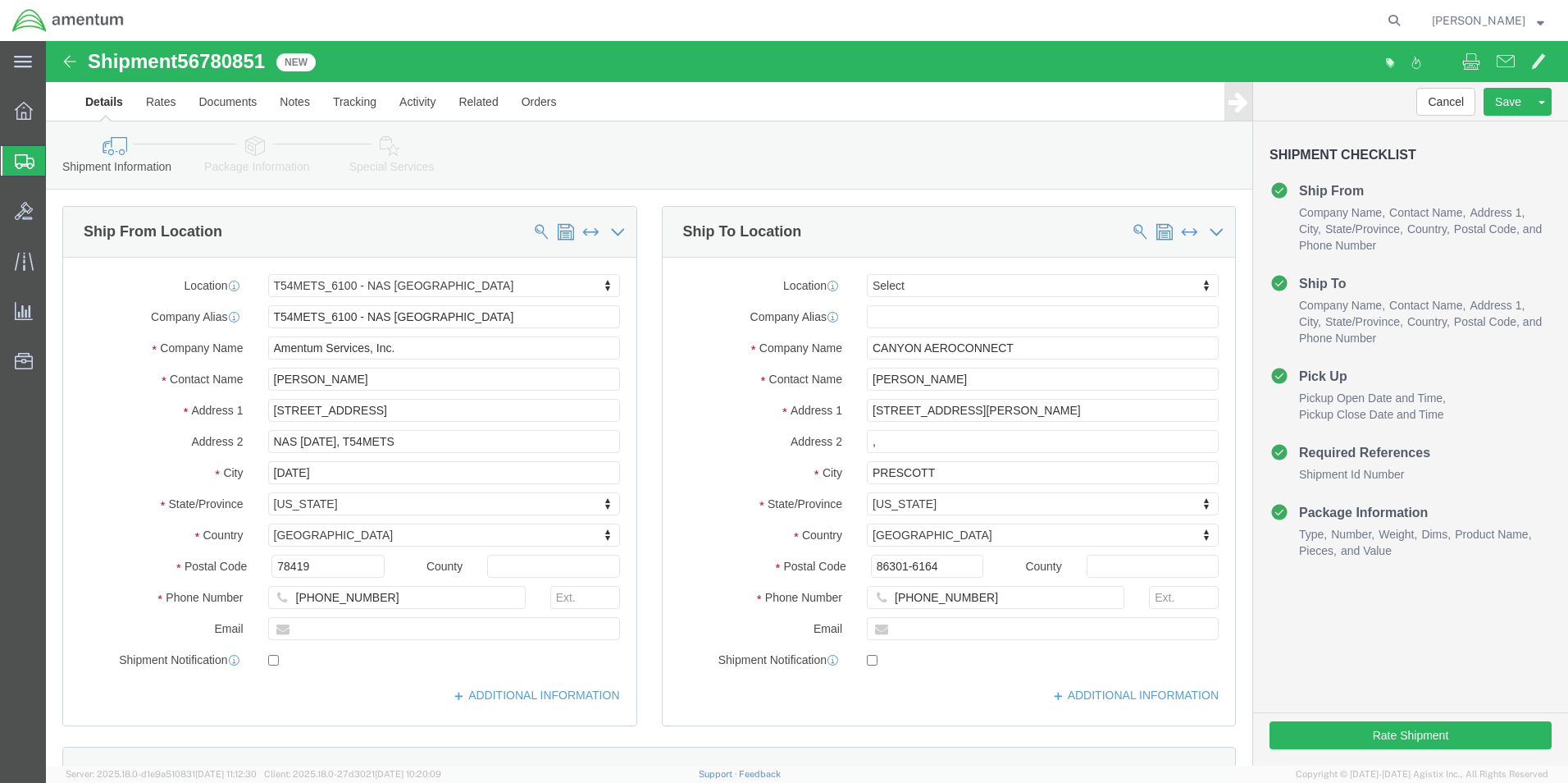
select select "67191"
select select
click input "CANYON AEROCONNECT"
type input "C"
type input "AFTER"
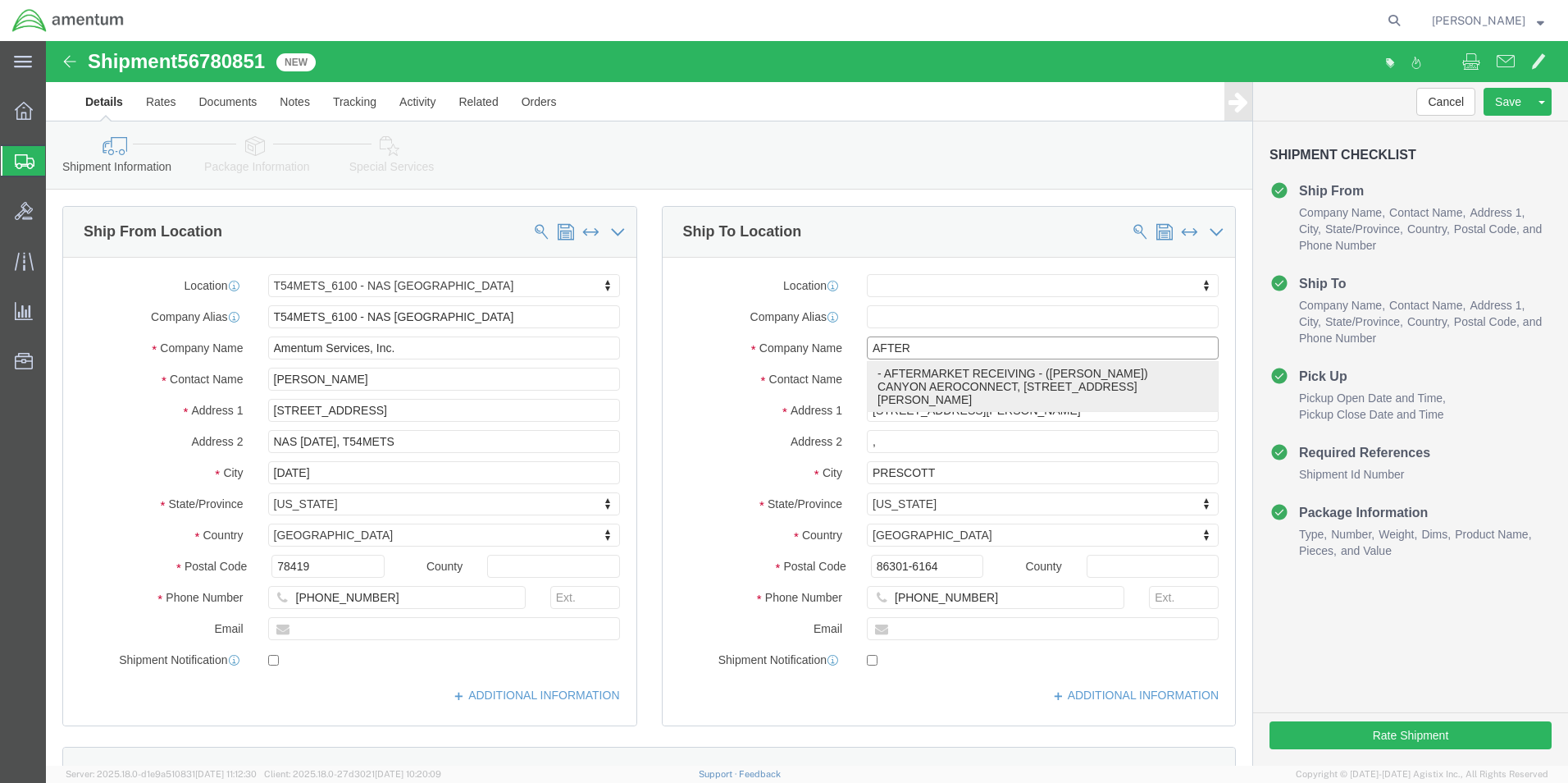
drag, startPoint x: 932, startPoint y: 348, endPoint x: 961, endPoint y: 348, distance: 29.0
click p "- AFTERMARKET RECEIVING - ([PERSON_NAME]) CANYON AEROCONNECT, [STREET_ADDRESS][…"
select select "AZ"
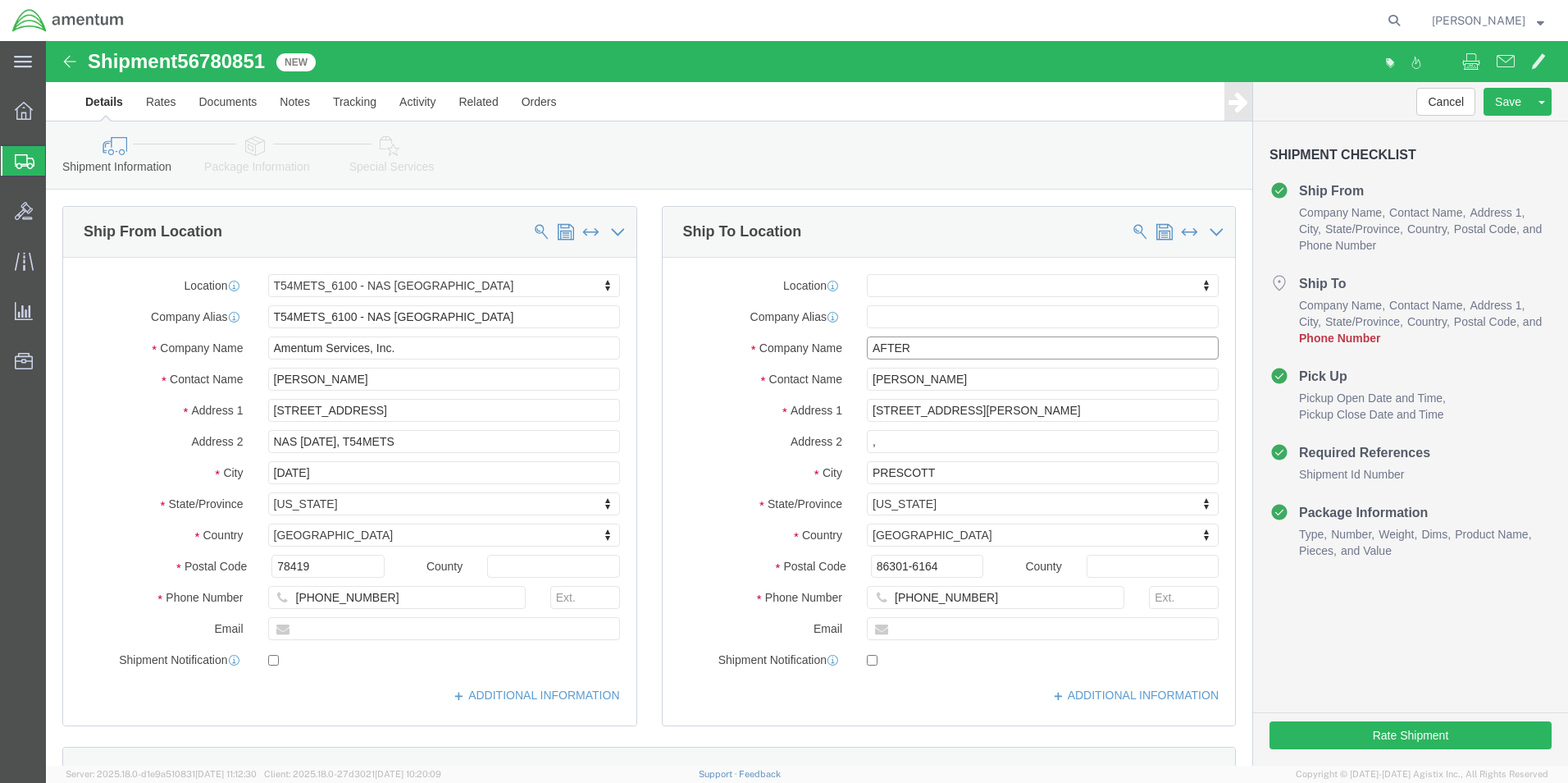
type input "AFTERMARKET RECEIVING"
click div "Shipment Information Package Information Special Services"
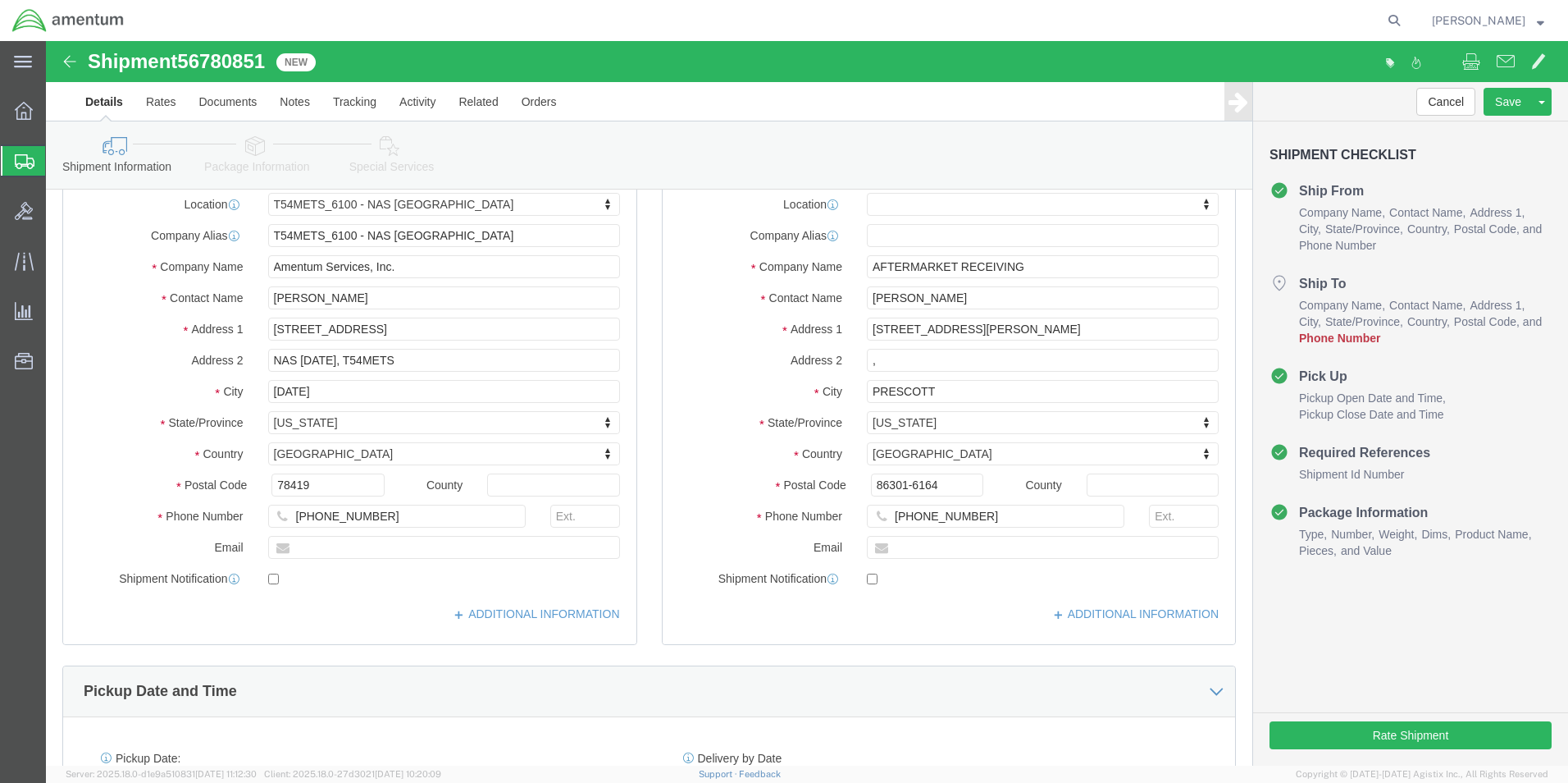
scroll to position [82, 0]
click input "[PHONE_NUMBER]"
click div "Pickup Date and Time"
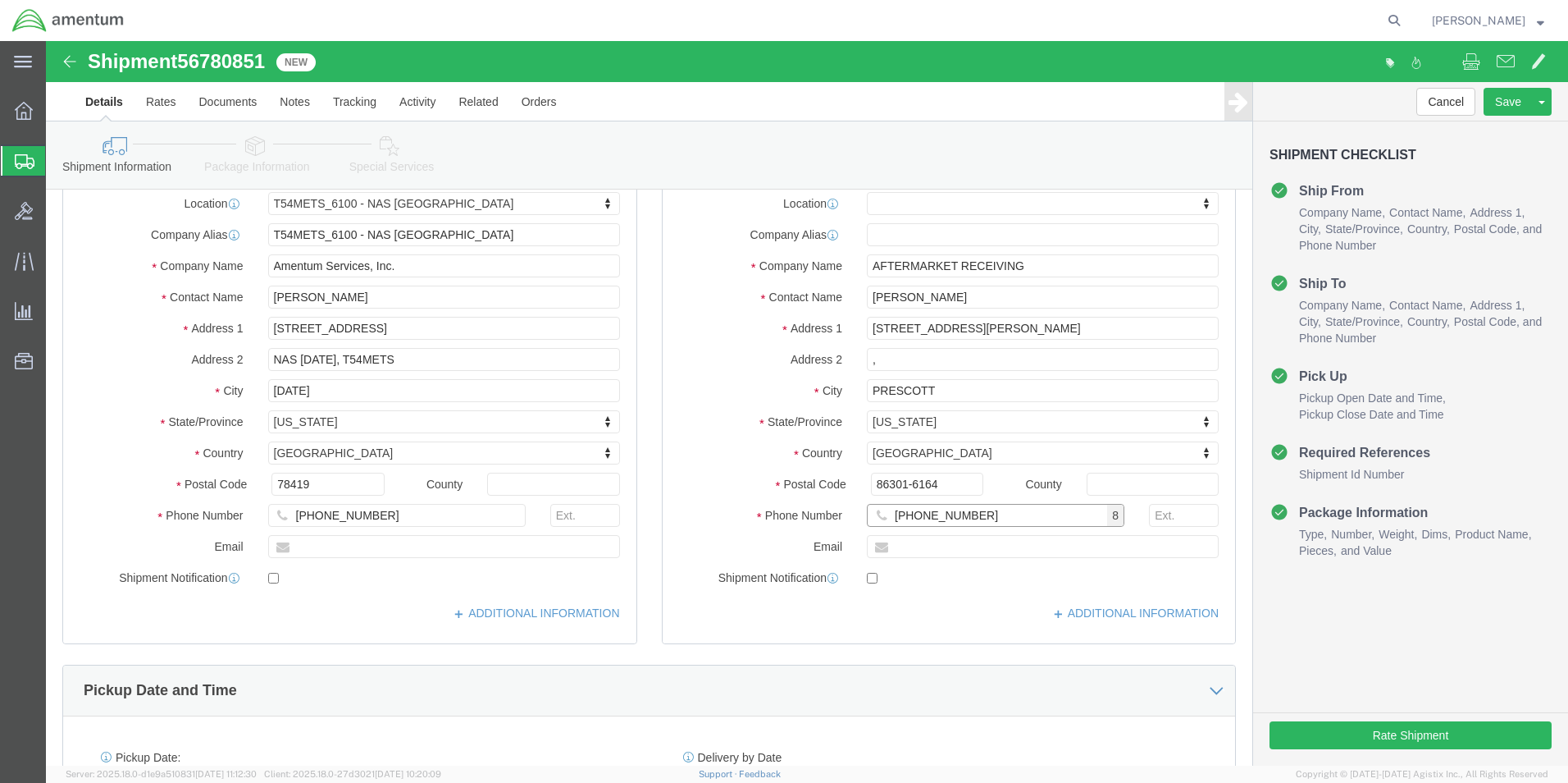
click input "[PHONE_NUMBER]"
type input "[PHONE_NUMBER]"
drag, startPoint x: 1266, startPoint y: 569, endPoint x: 1257, endPoint y: 572, distance: 9.5
click div "Shipment Checklist Ship From Company Name Contact Name Address 1 City State/Pro…"
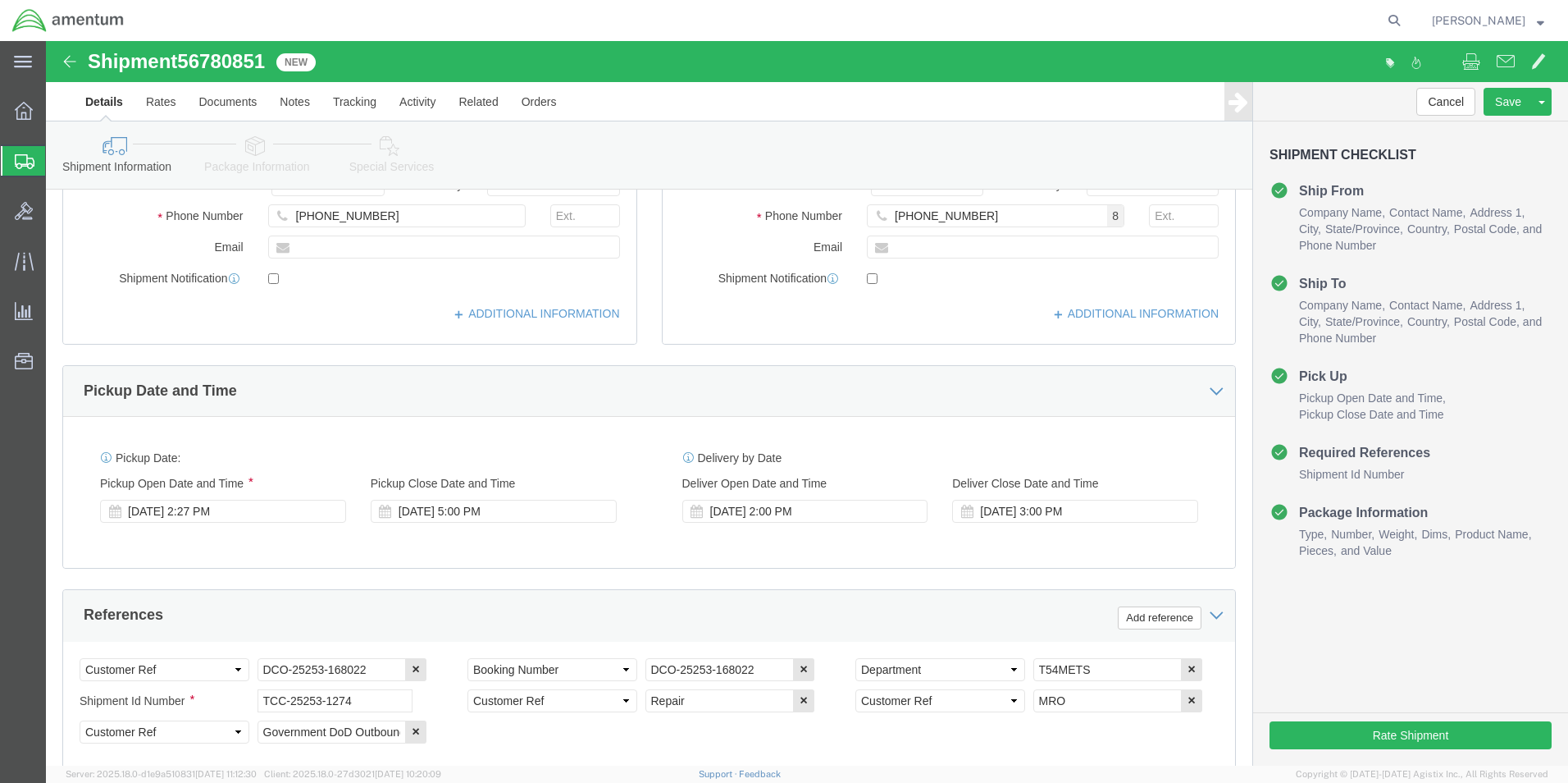
scroll to position [410, 0]
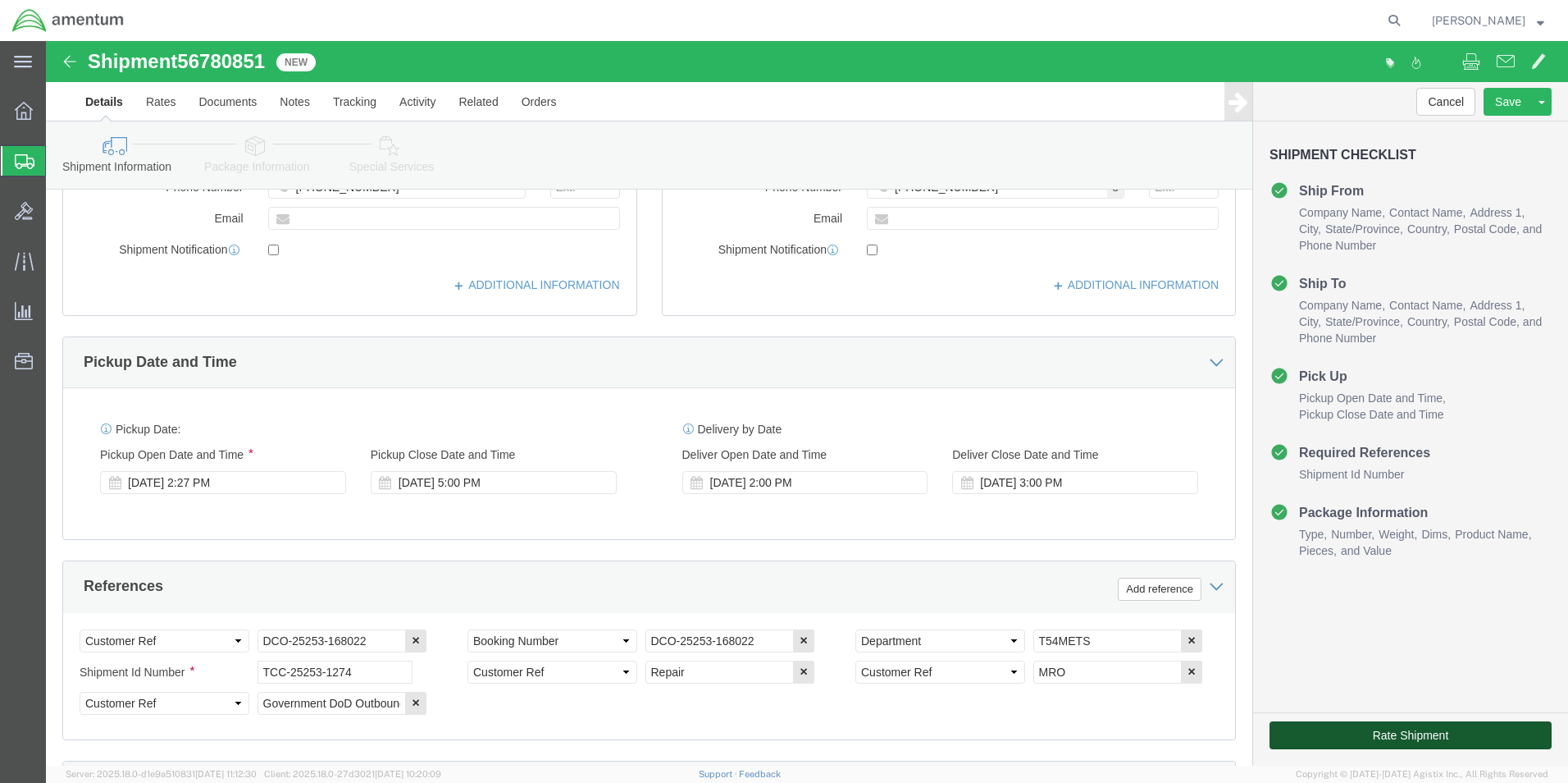
click button "Rate Shipment"
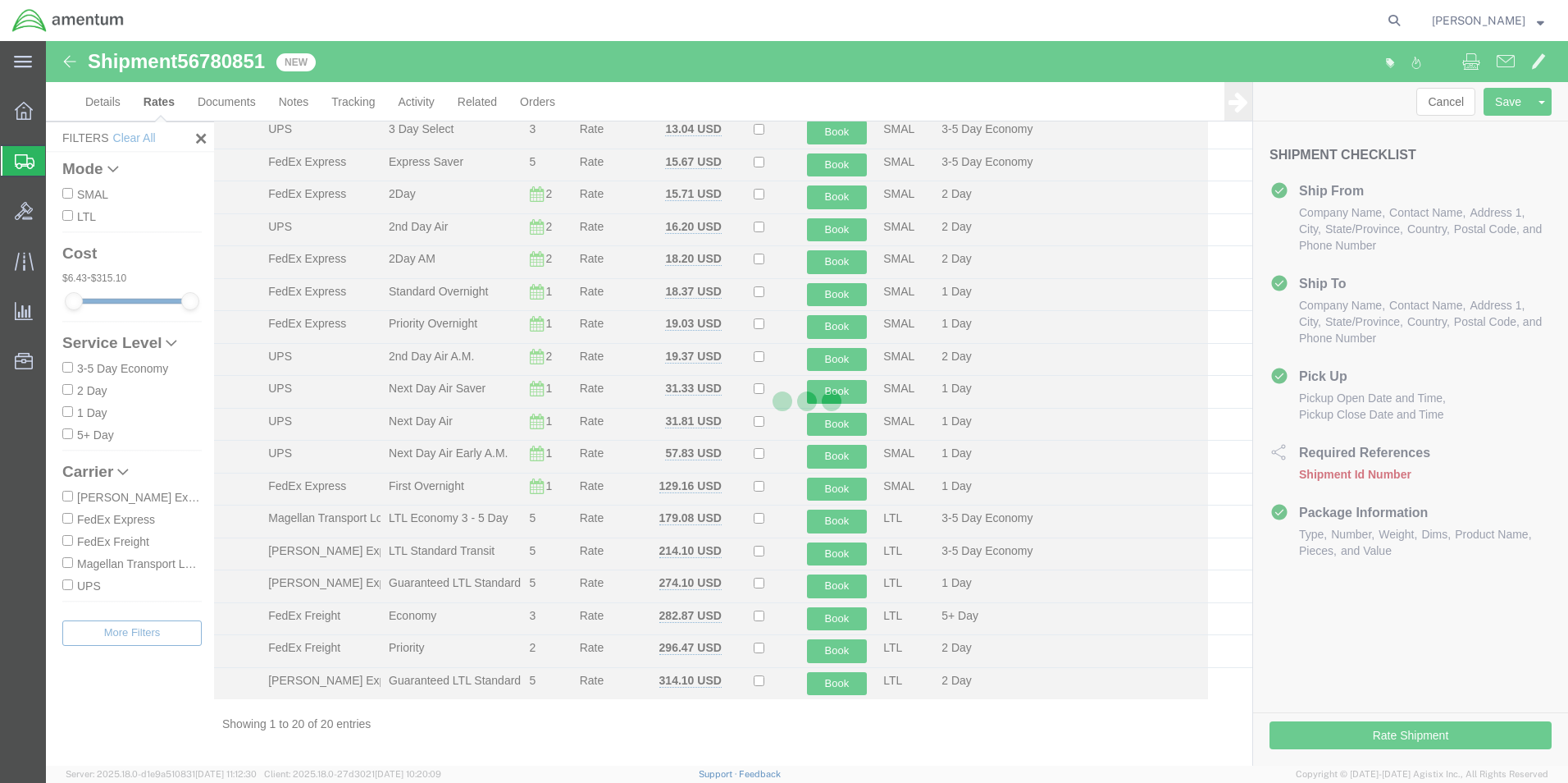
scroll to position [134, 0]
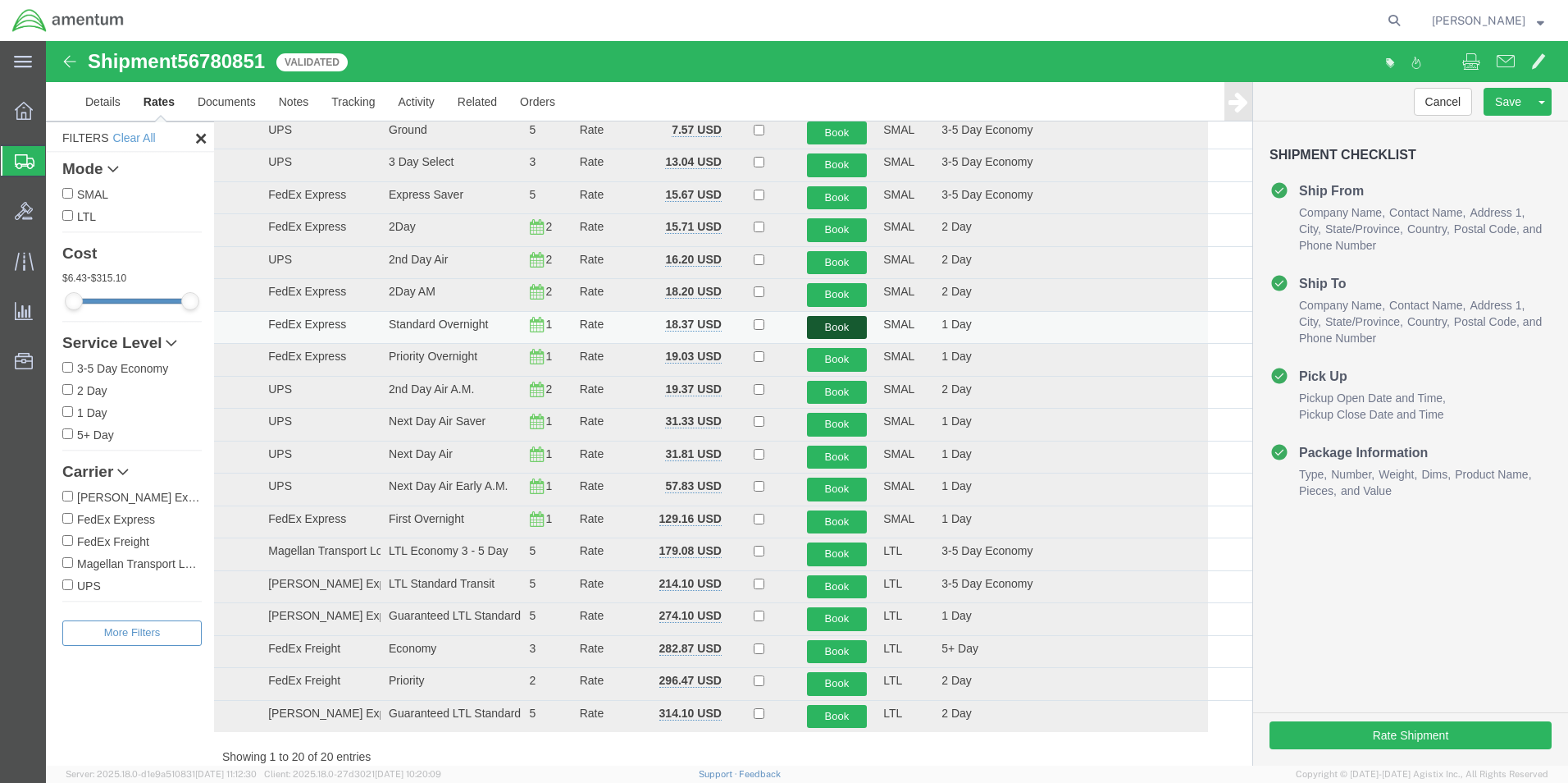
click at [837, 329] on button "Book" at bounding box center [837, 328] width 60 height 23
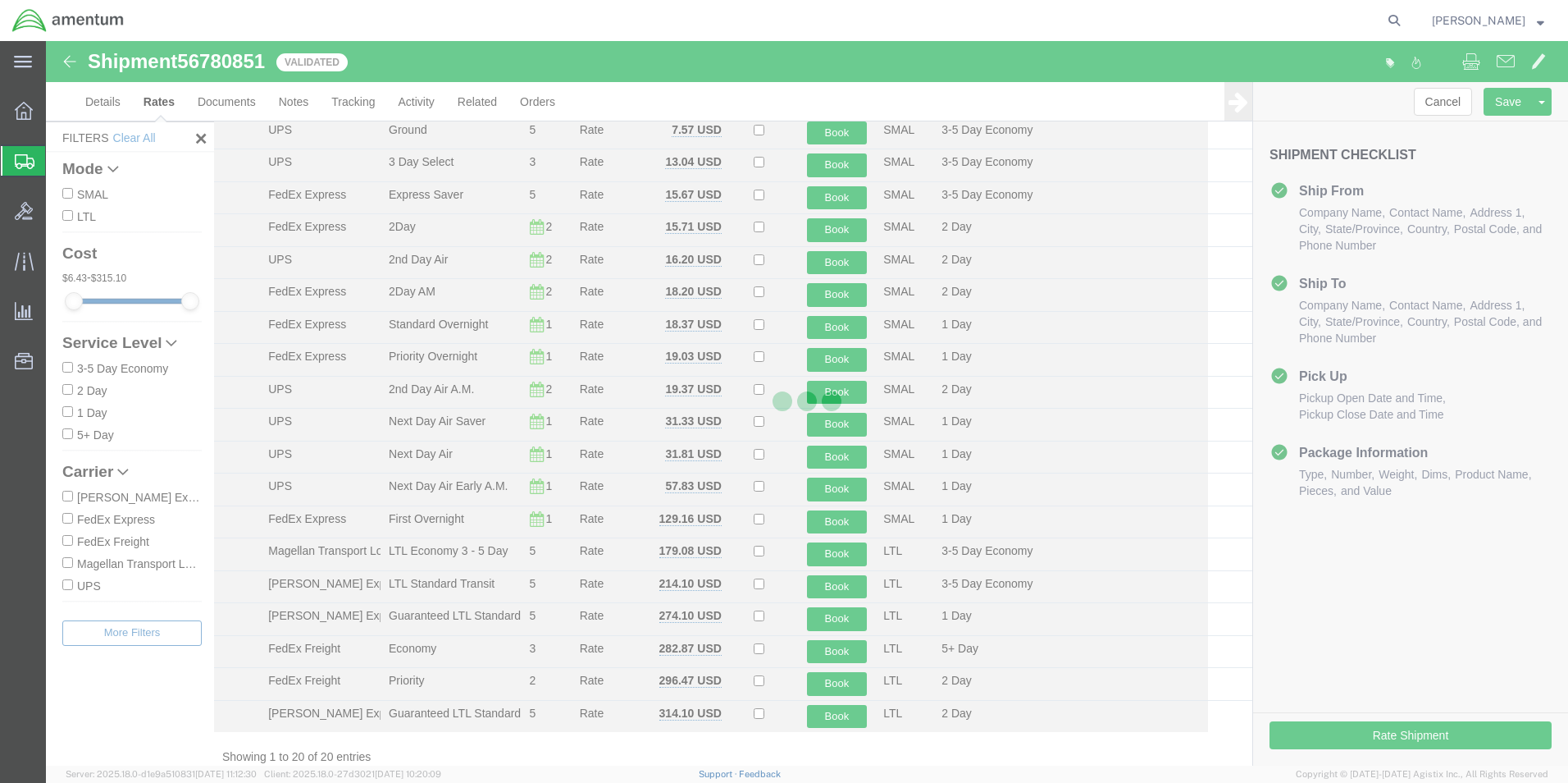
scroll to position [0, 0]
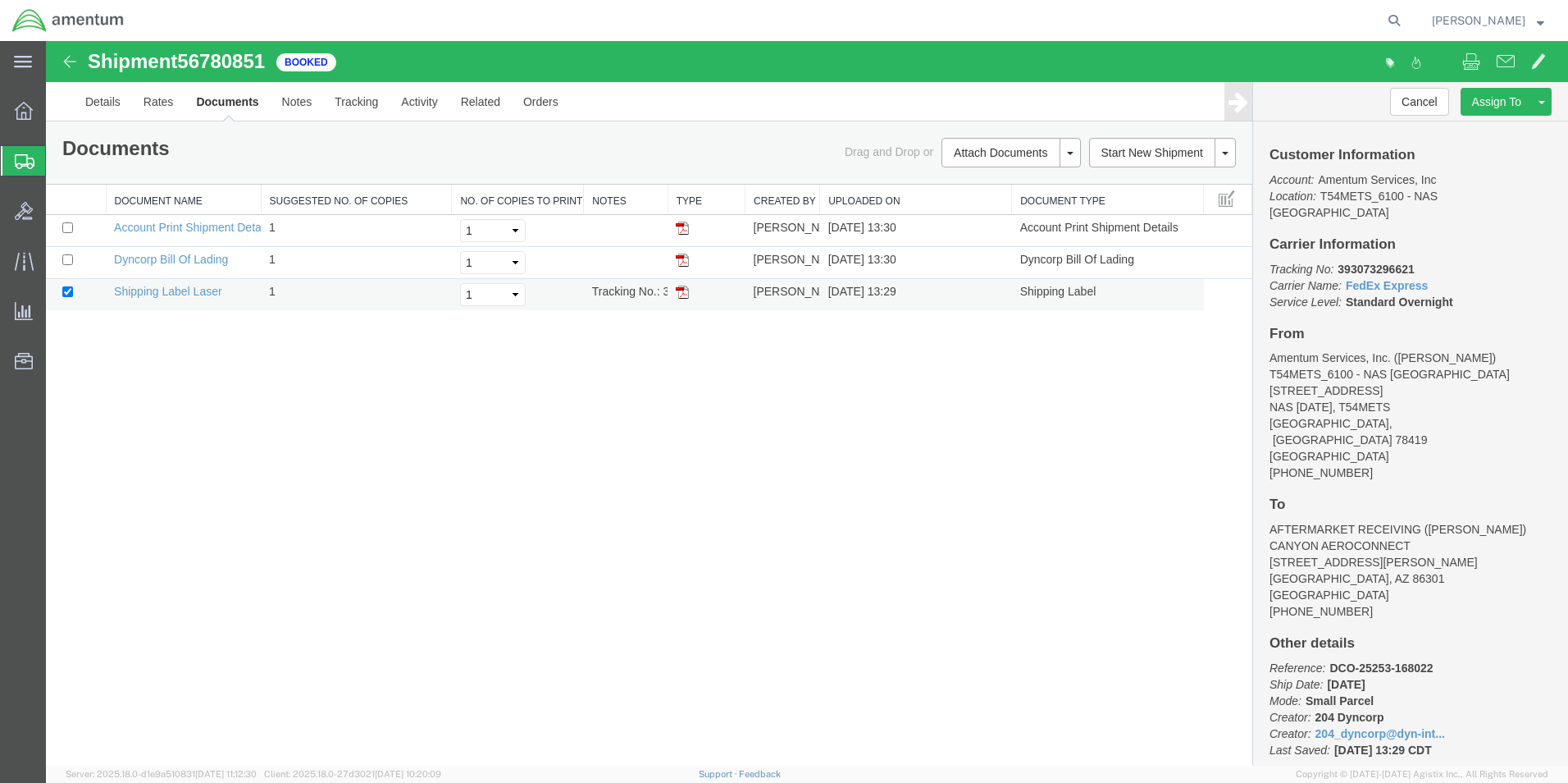
click at [684, 293] on img at bounding box center [682, 292] width 13 height 14
click at [24, 165] on icon at bounding box center [24, 161] width 20 height 14
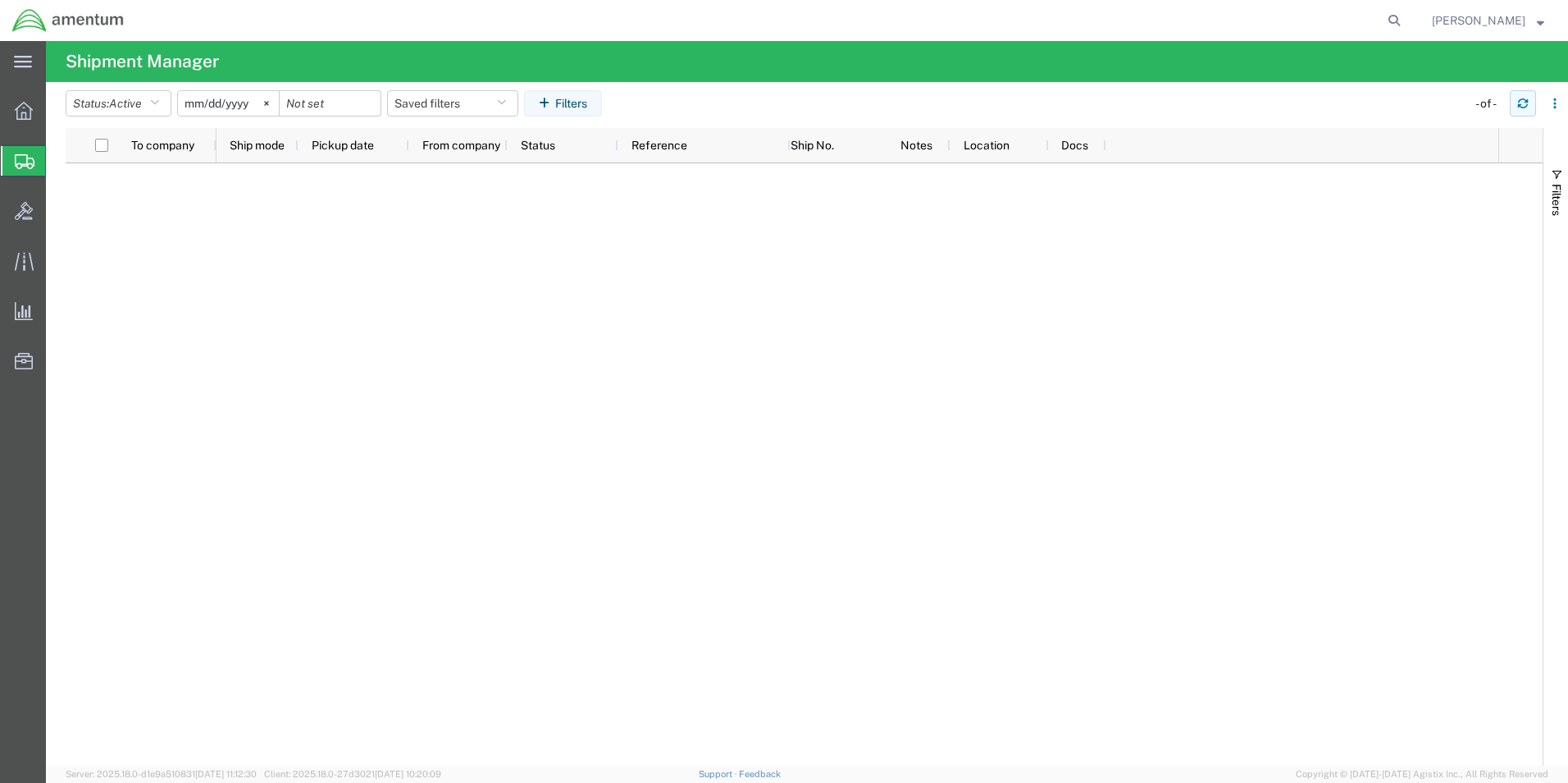
click at [1523, 110] on button "button" at bounding box center [1522, 103] width 26 height 26
click at [1519, 104] on icon "button" at bounding box center [1522, 103] width 12 height 12
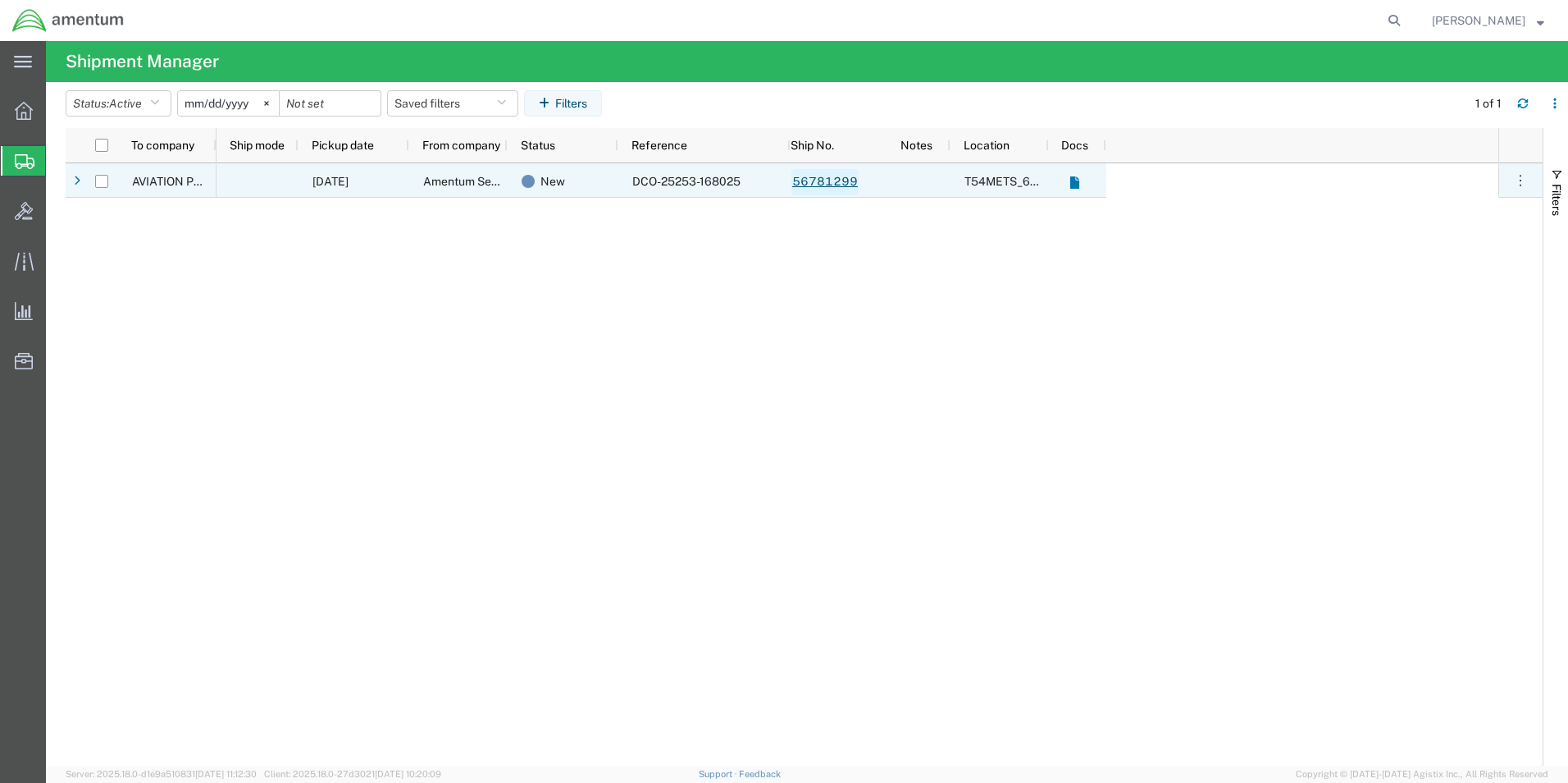
click at [838, 182] on link "56781299" at bounding box center [825, 182] width 67 height 26
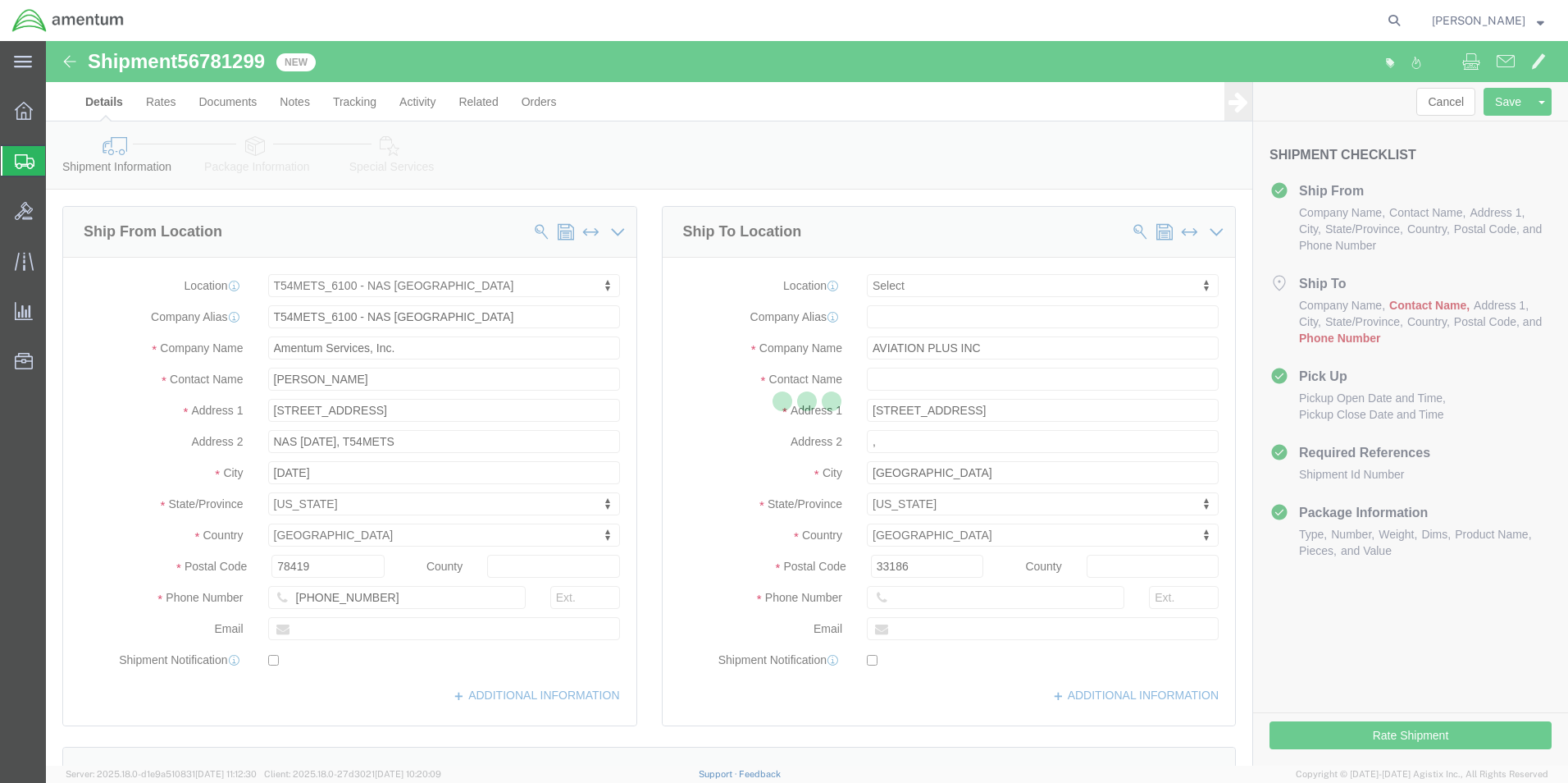
select select "67191"
select select
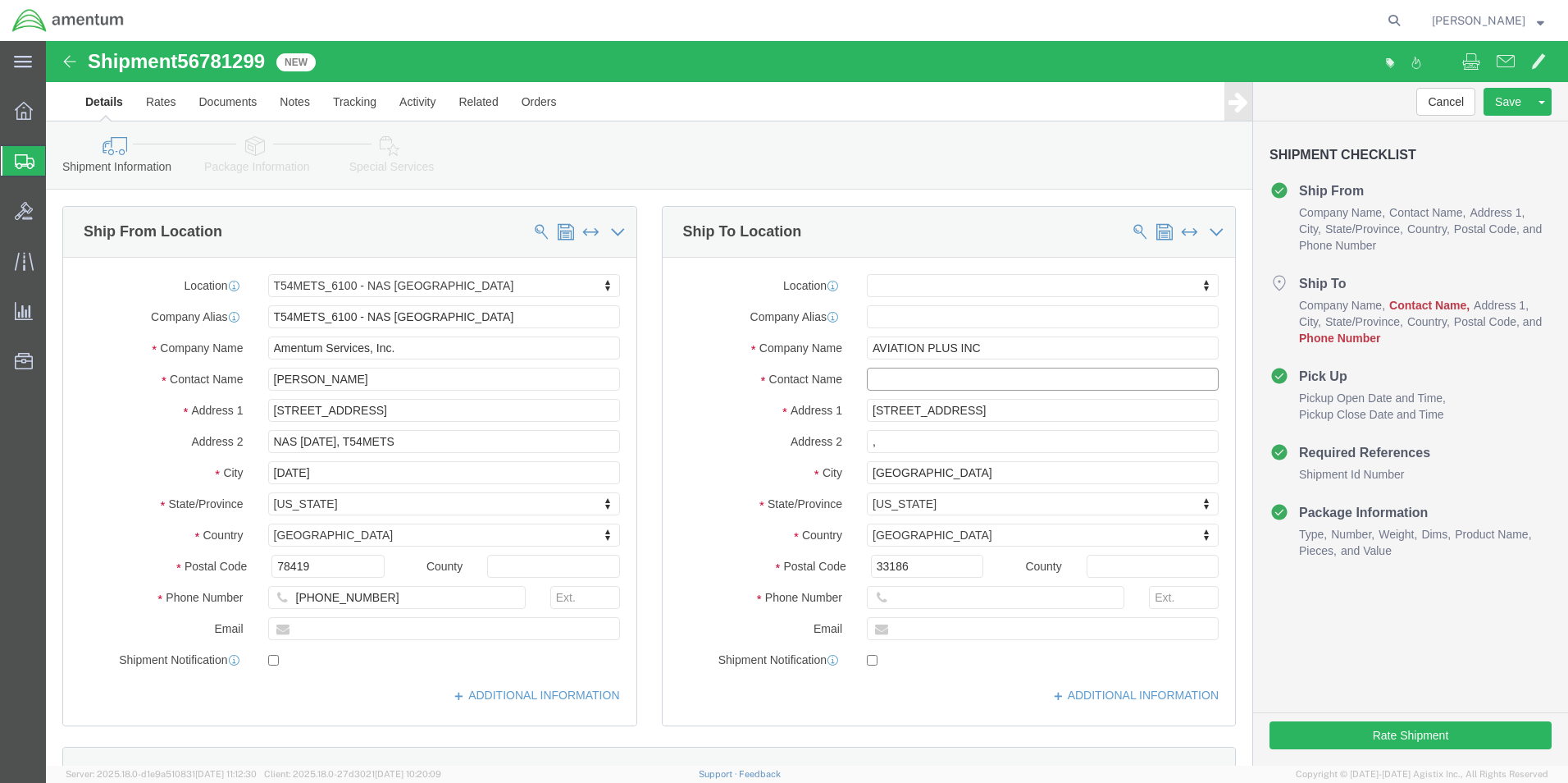
click input "text"
type input "EDD"
click p "- AVIATION PLUS INC - ([PERSON_NAME]) [STREET_ADDRESS]"
select select "FL"
type input "[PERSON_NAME]"
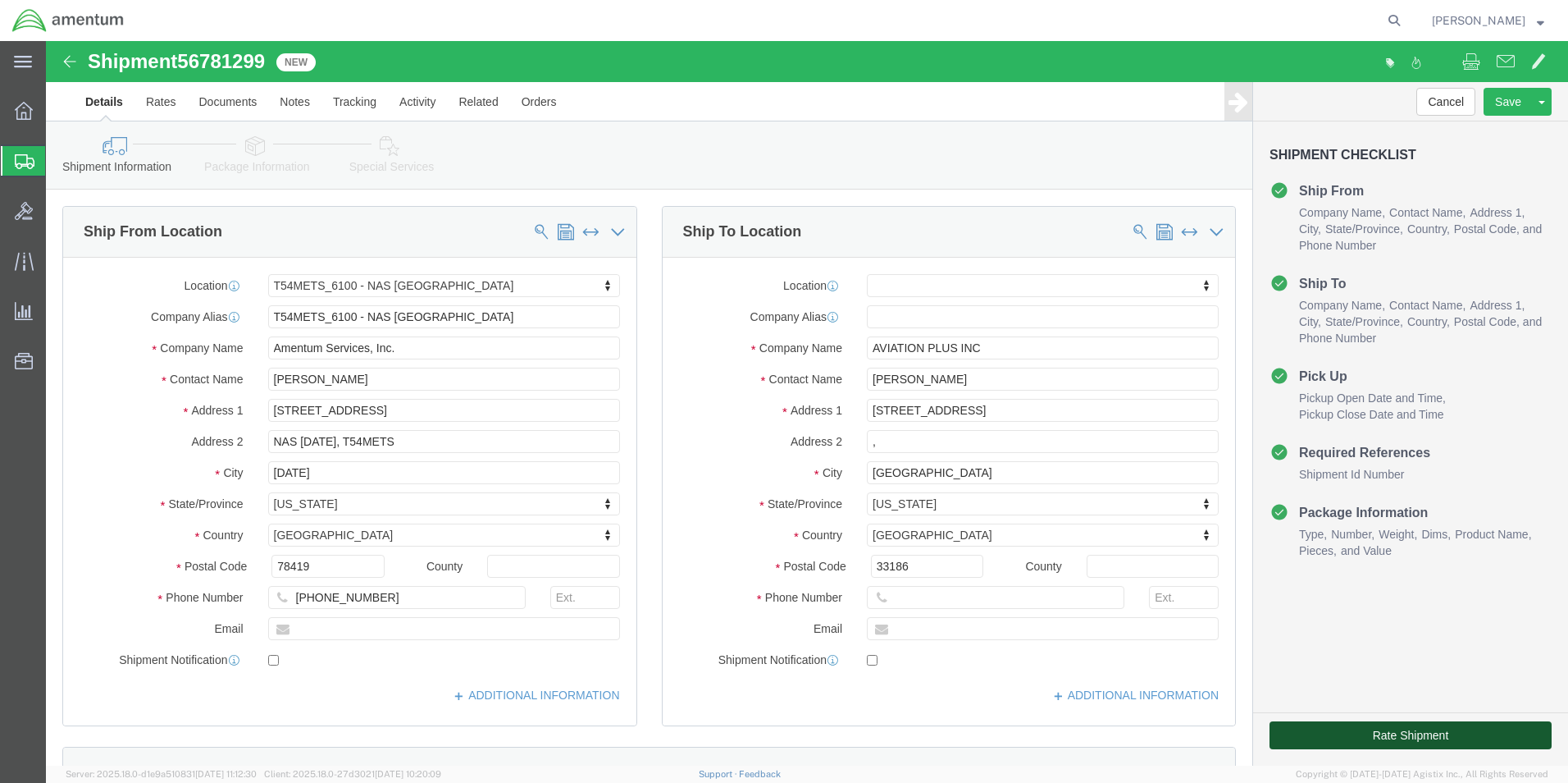
click button "Rate Shipment"
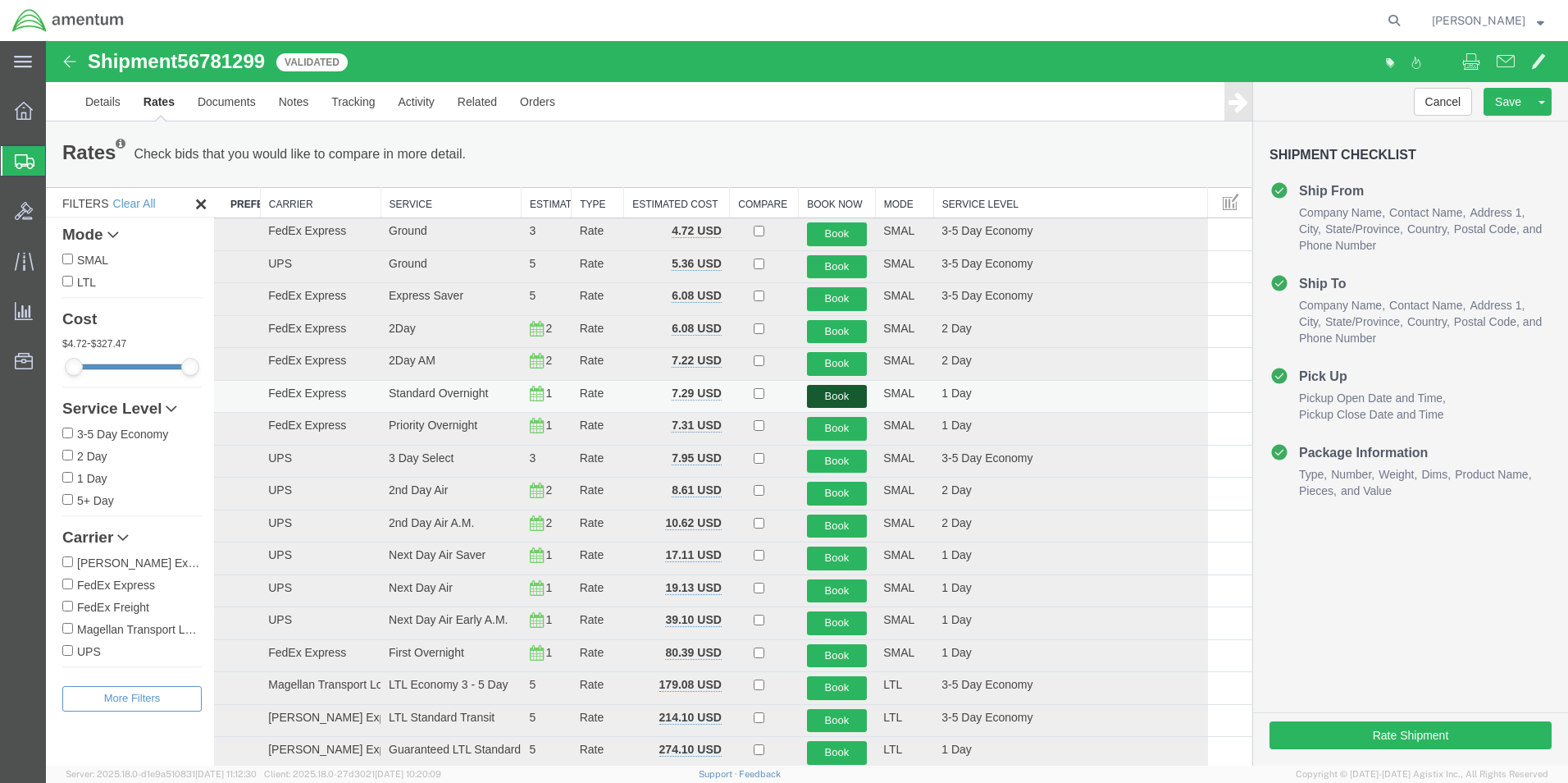
click at [828, 394] on button "Book" at bounding box center [837, 397] width 60 height 23
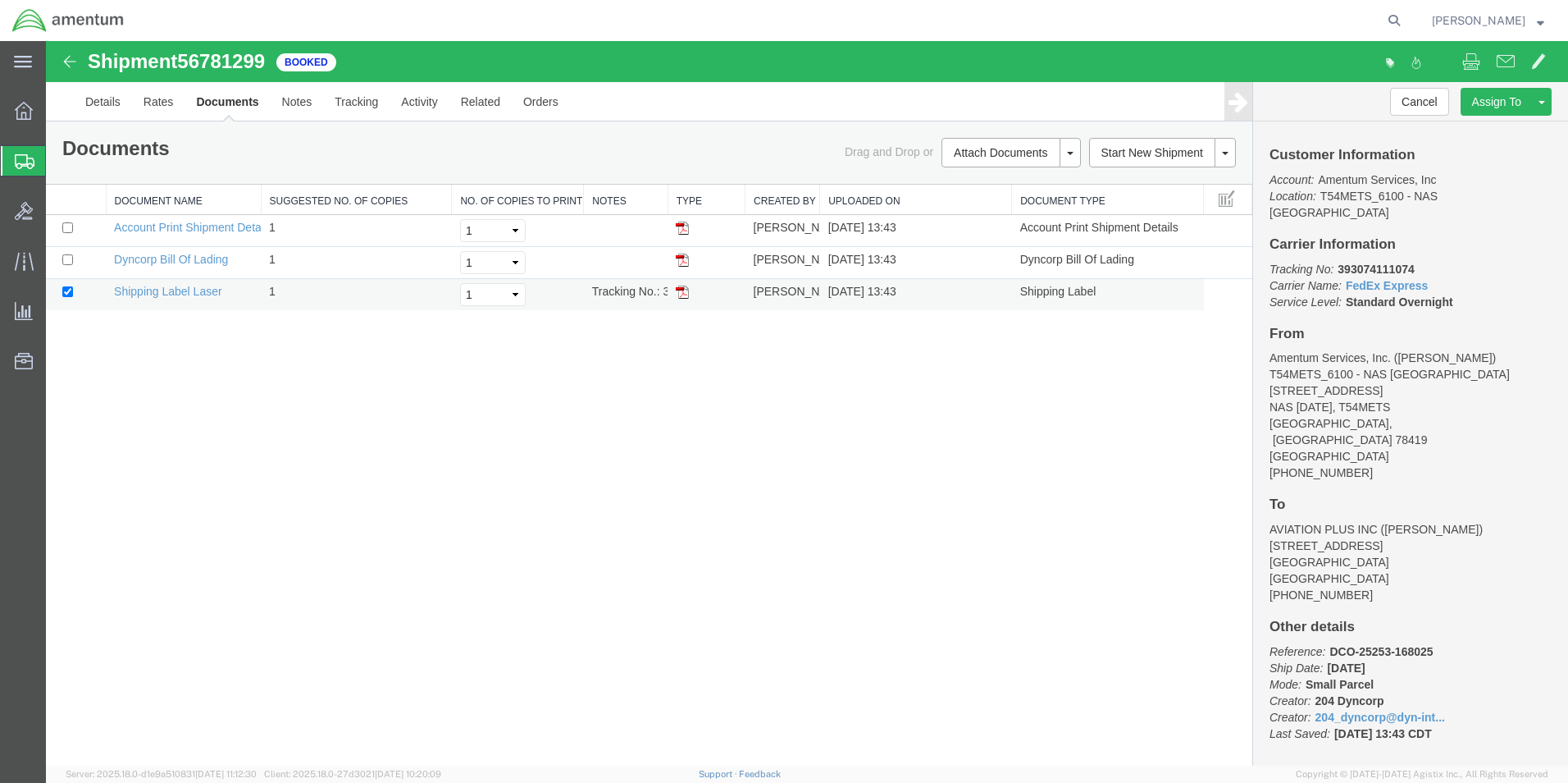
click at [678, 293] on img at bounding box center [682, 292] width 13 height 14
click at [25, 166] on icon at bounding box center [24, 161] width 20 height 14
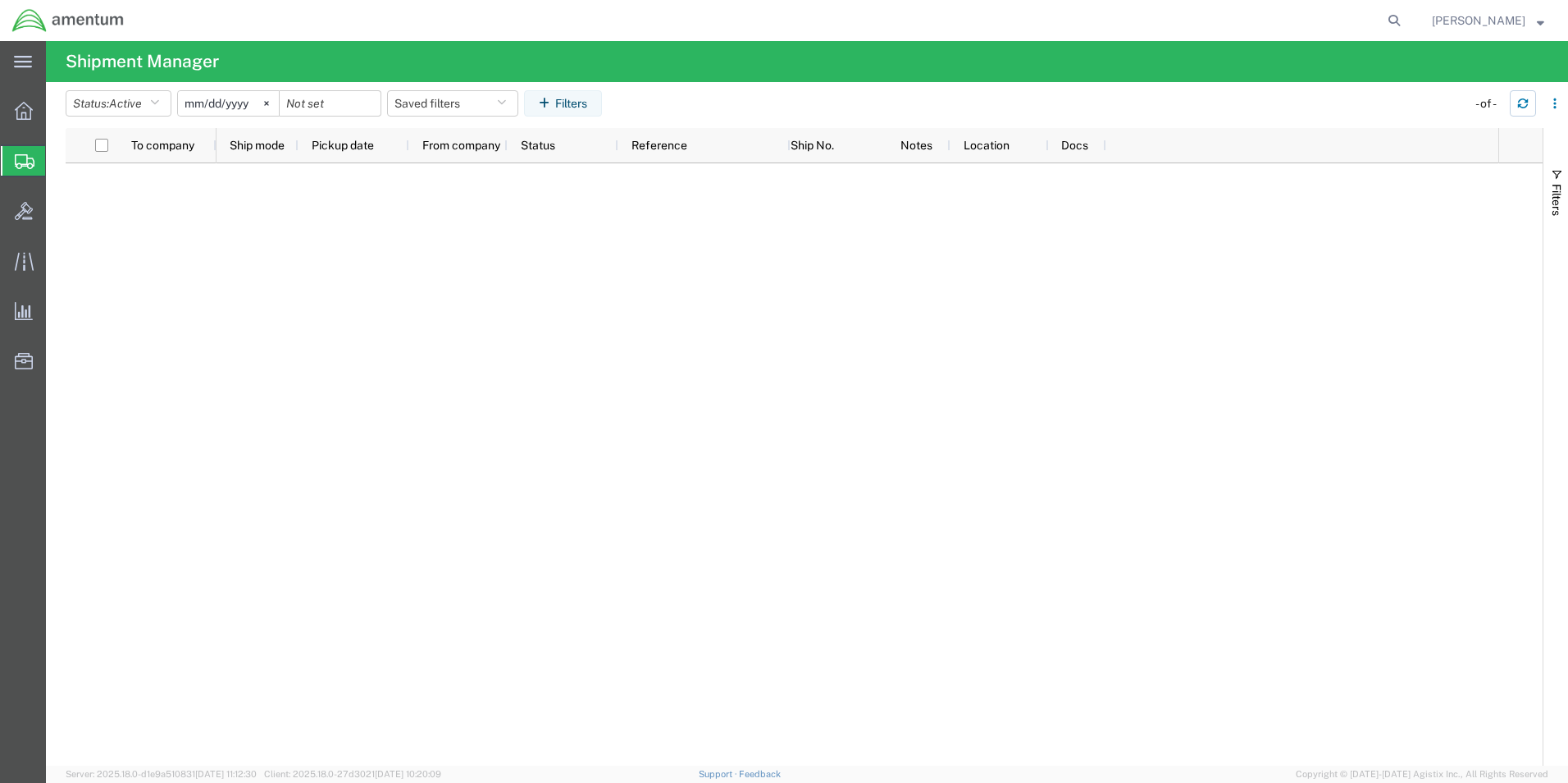
drag, startPoint x: 1517, startPoint y: 107, endPoint x: 1450, endPoint y: 138, distance: 73.8
click at [1517, 109] on button "button" at bounding box center [1522, 103] width 26 height 26
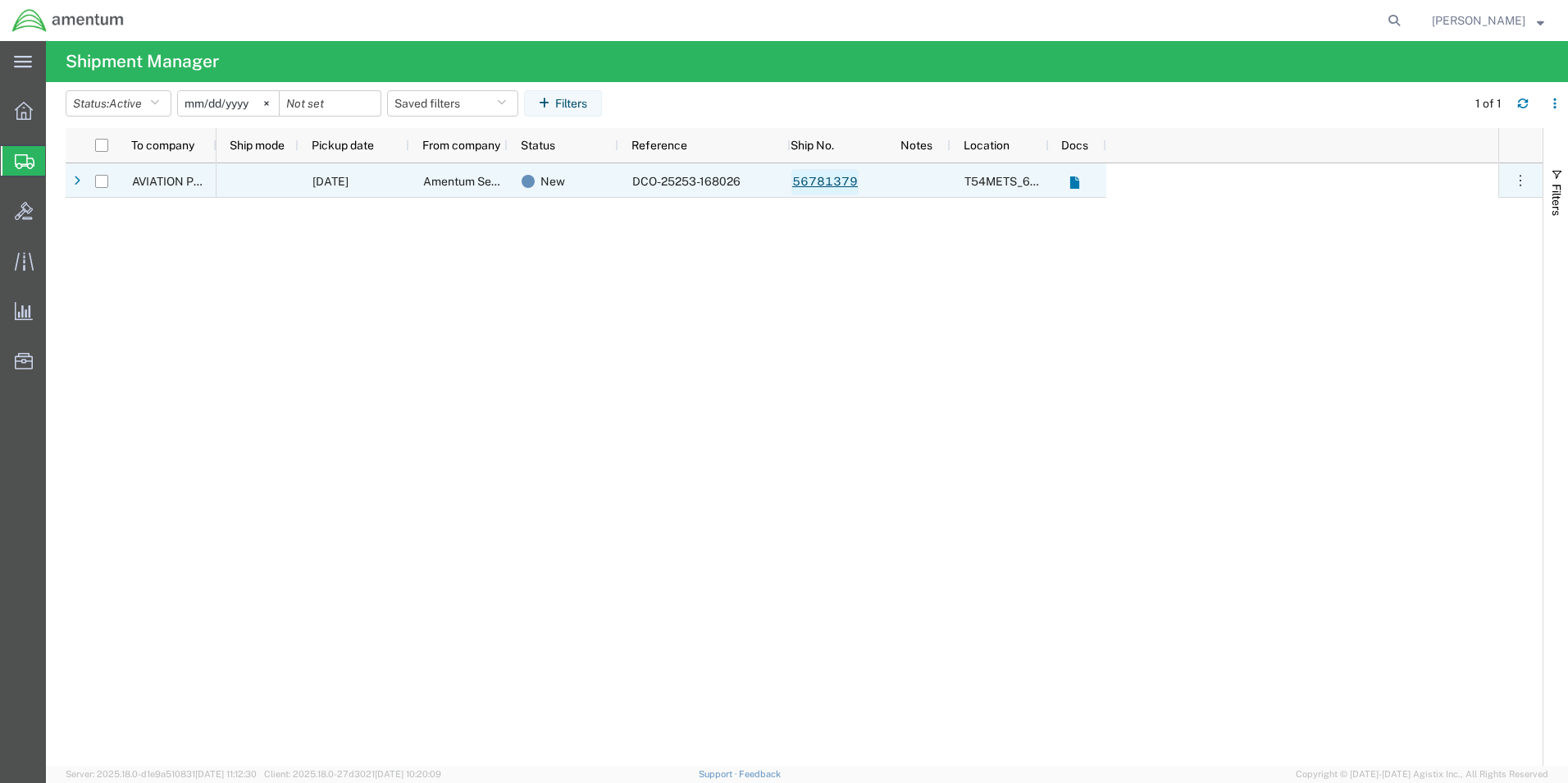
click at [826, 184] on link "56781379" at bounding box center [825, 182] width 67 height 26
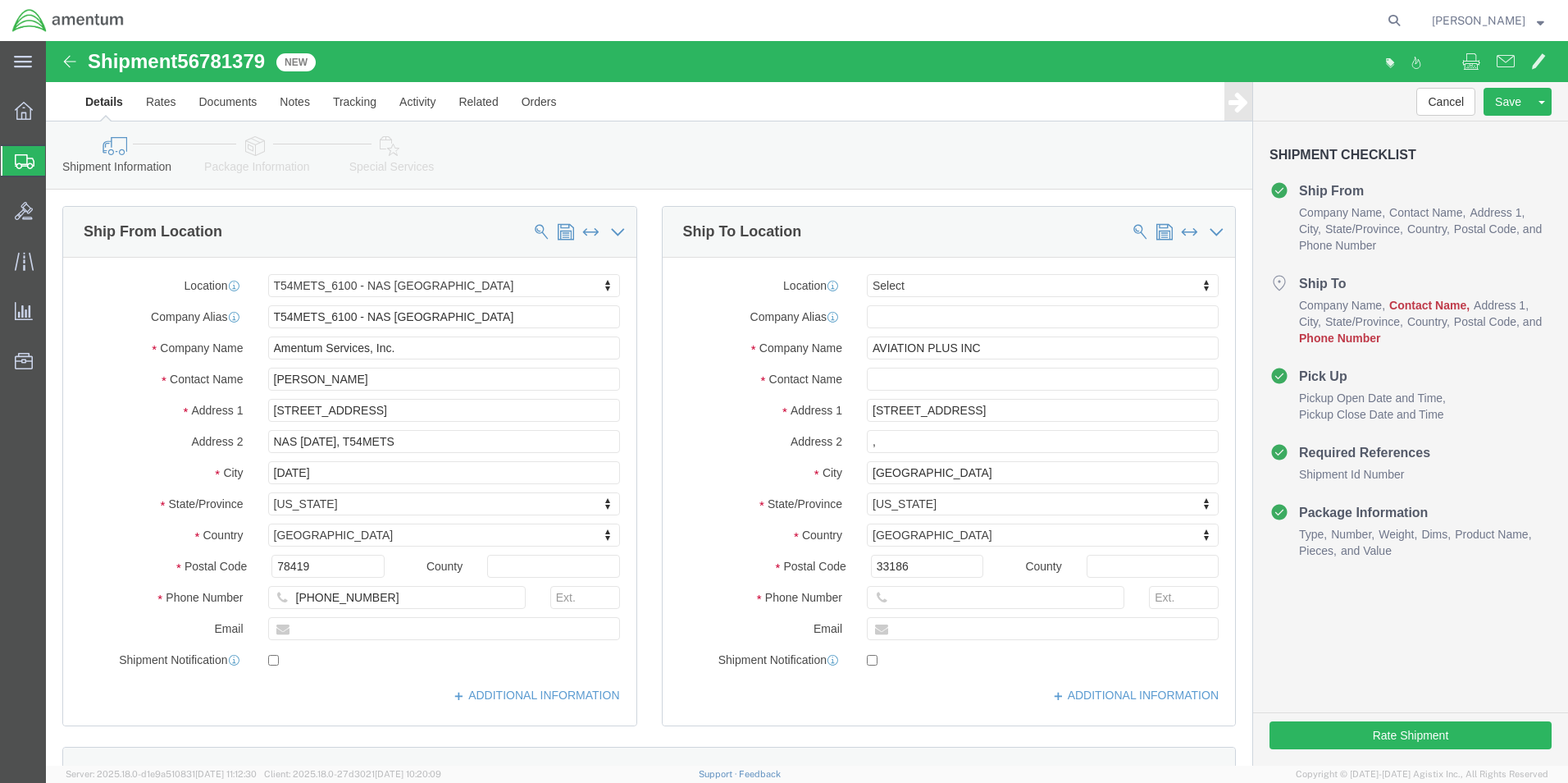
select select "67191"
select select
click input "text"
type input "EDD"
click p "- AVIATION PLUS INC - ([PERSON_NAME]) [STREET_ADDRESS]"
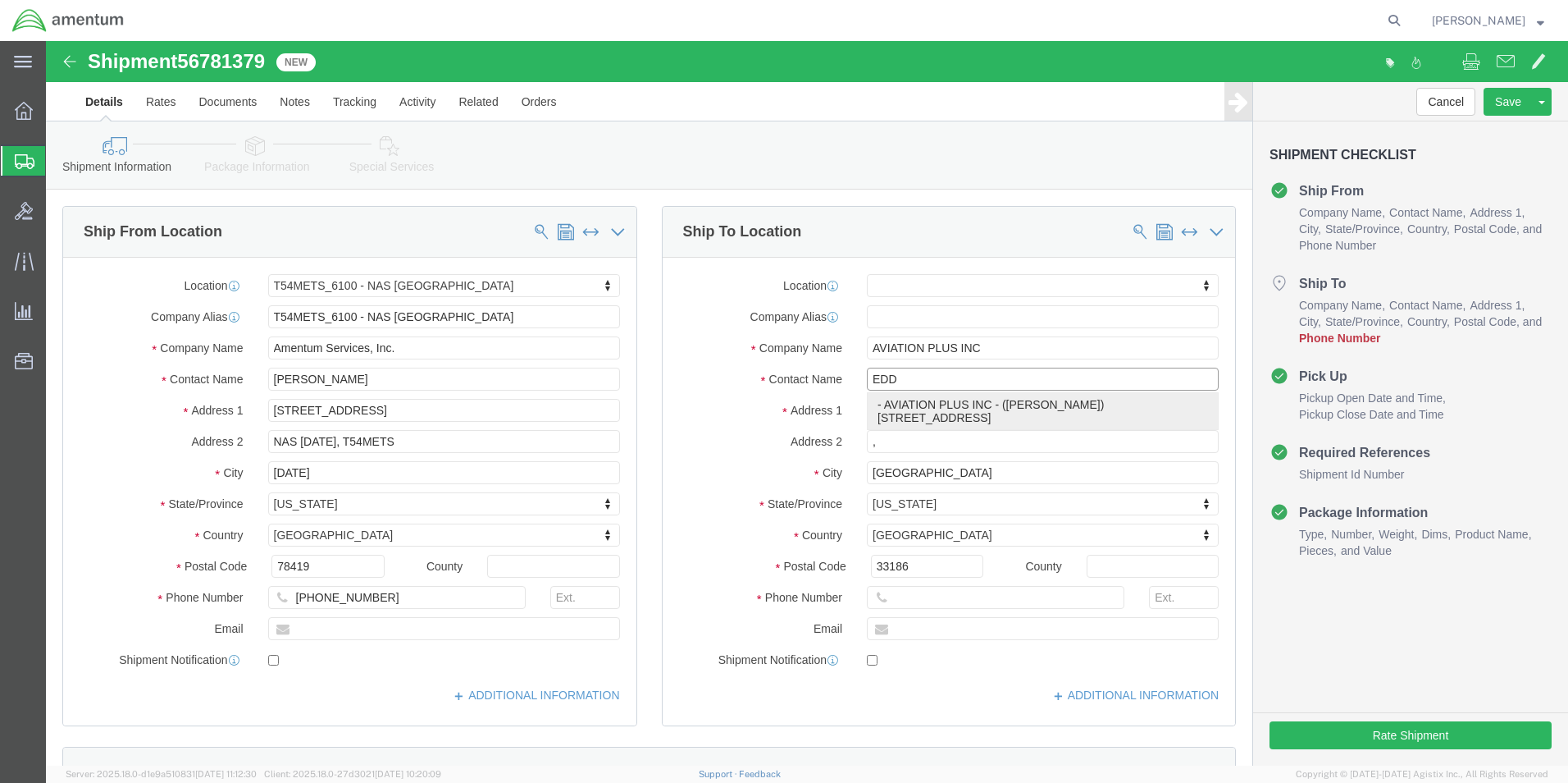
select select "FL"
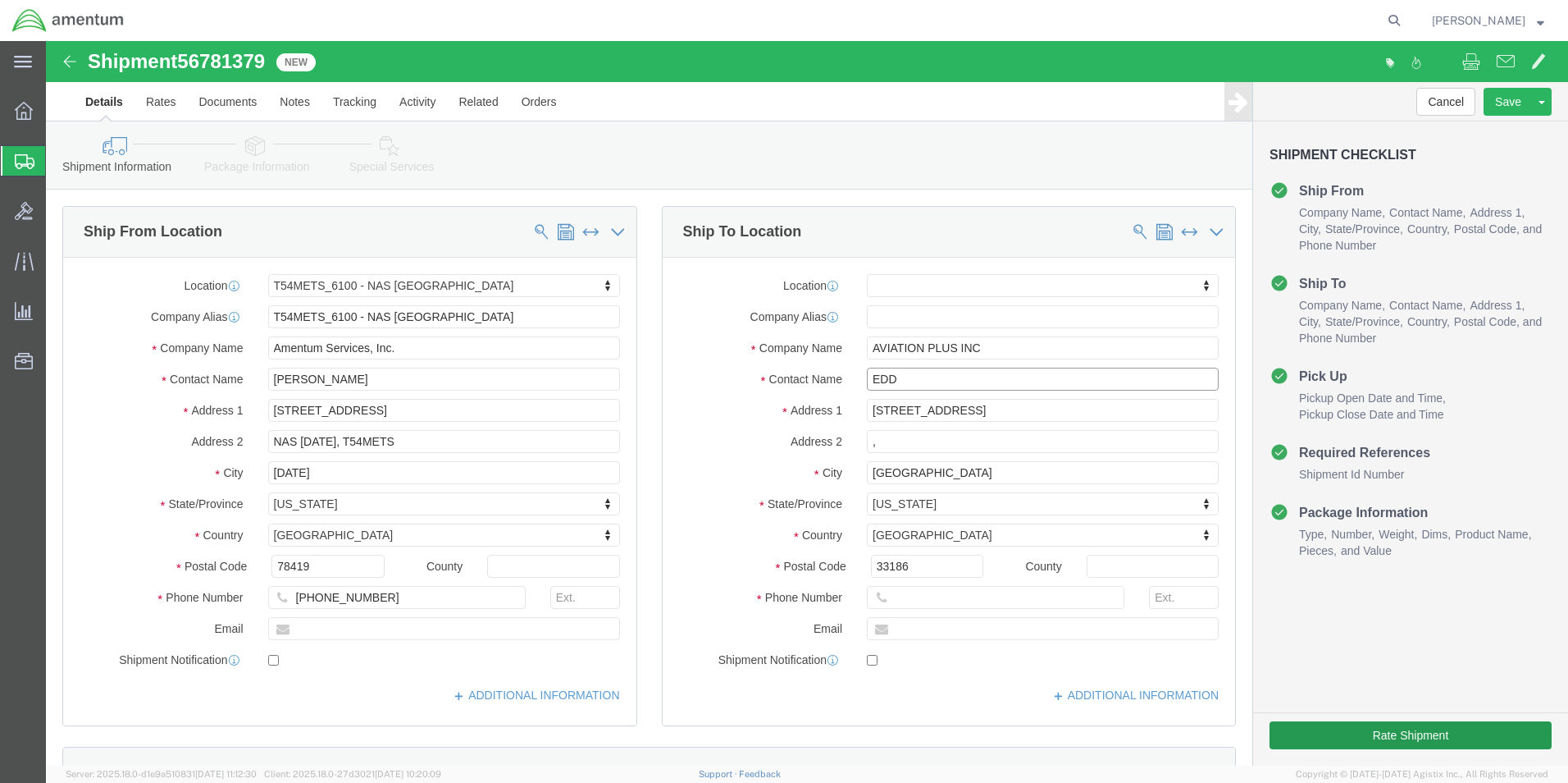
type input "[PERSON_NAME]"
click button "Rate Shipment"
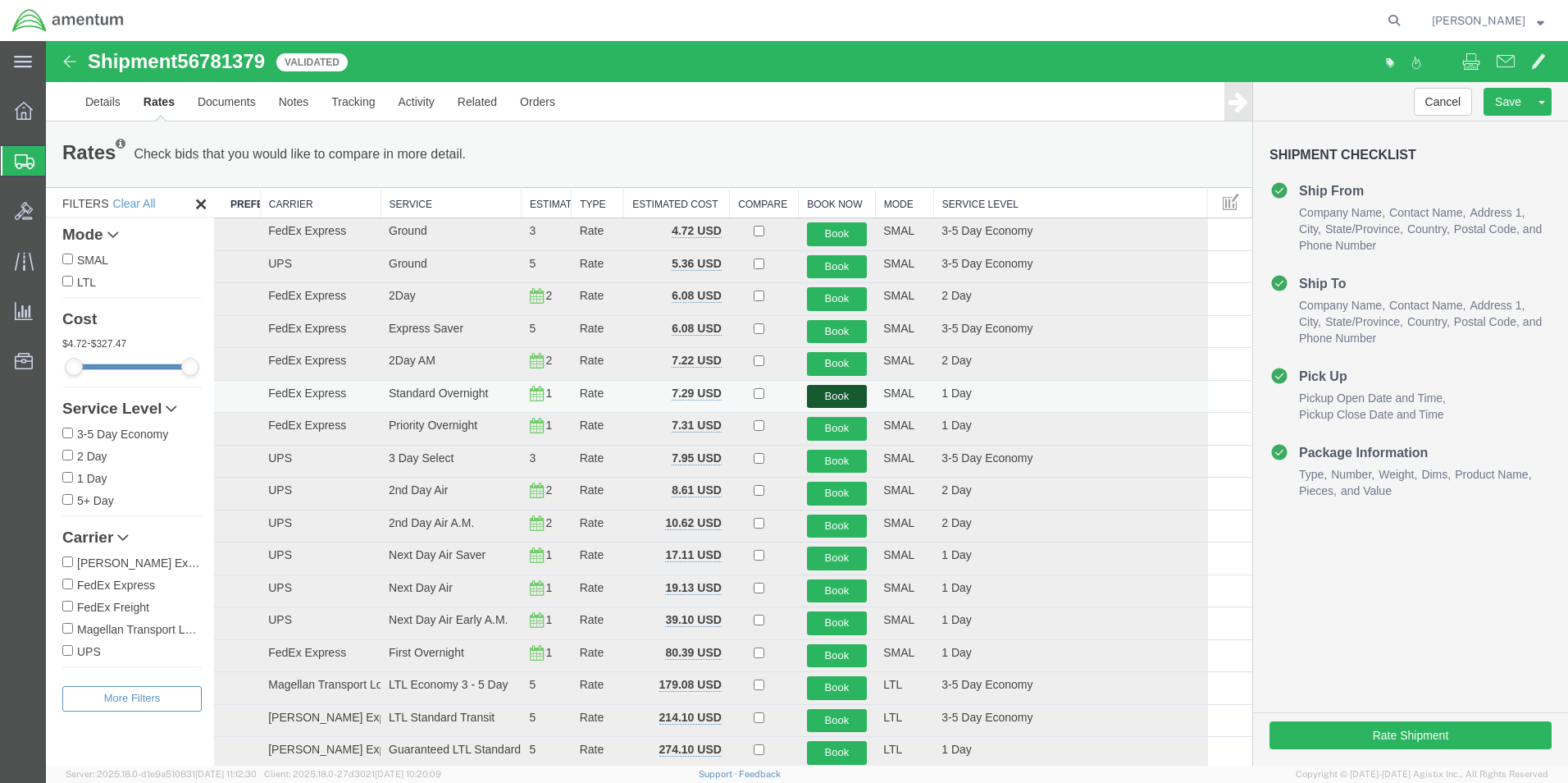
click at [847, 399] on button "Book" at bounding box center [837, 397] width 60 height 23
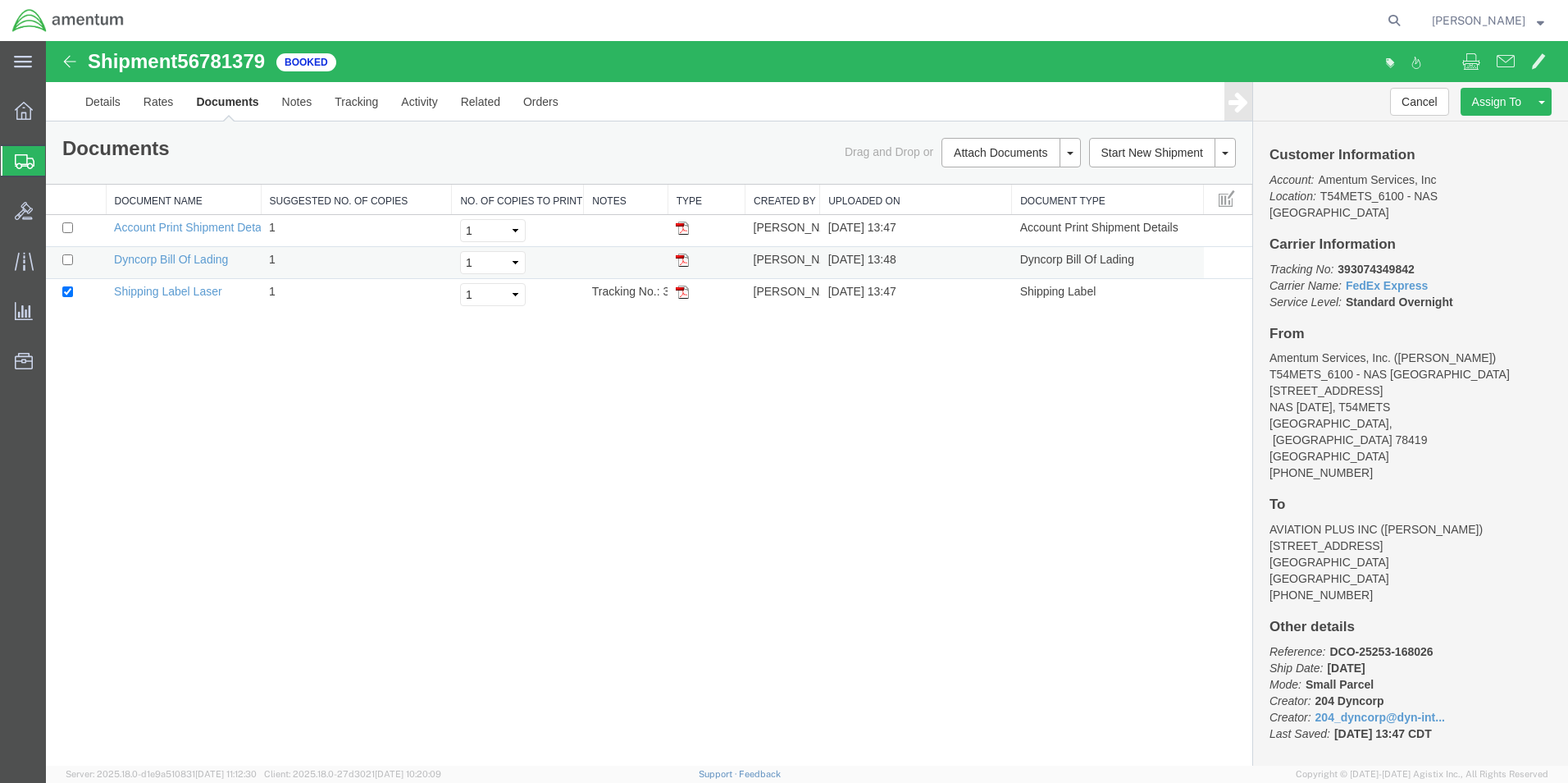
drag, startPoint x: 687, startPoint y: 290, endPoint x: 680, endPoint y: 269, distance: 22.1
click at [687, 290] on img at bounding box center [682, 292] width 13 height 14
click at [23, 162] on icon at bounding box center [24, 161] width 20 height 14
